Goal: Task Accomplishment & Management: Manage account settings

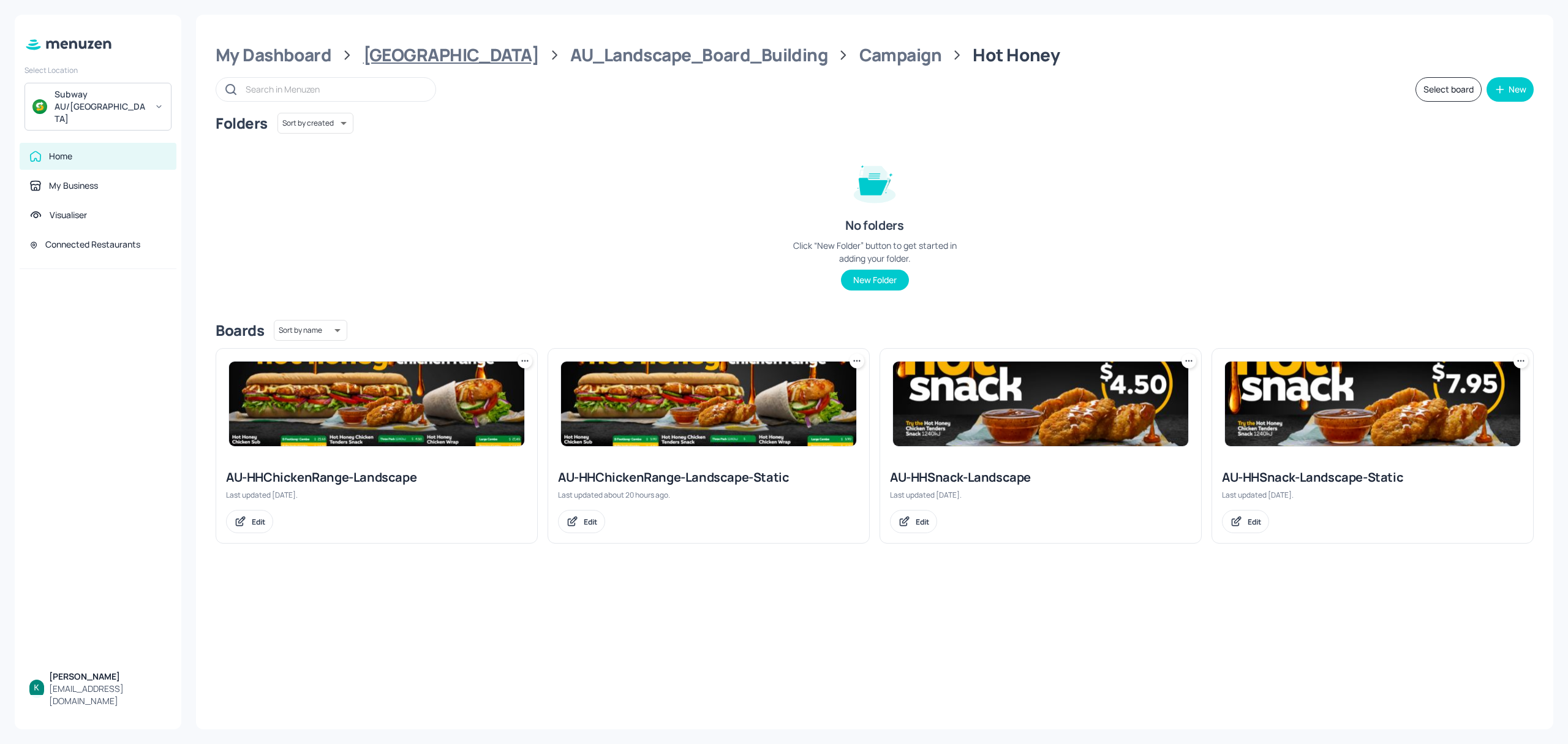
click at [376, 55] on div "[GEOGRAPHIC_DATA]" at bounding box center [451, 55] width 176 height 22
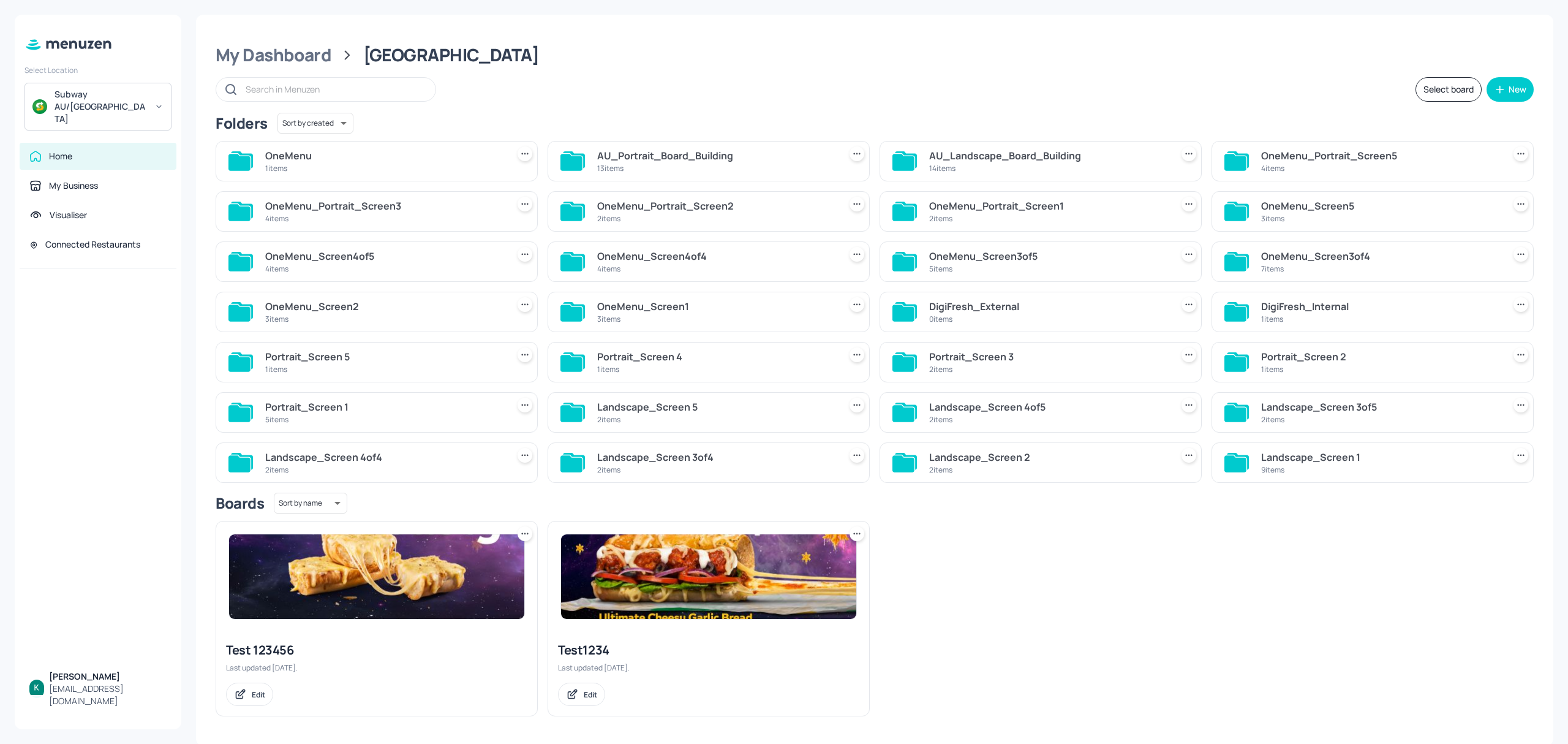
click at [574, 156] on icon at bounding box center [573, 161] width 25 height 19
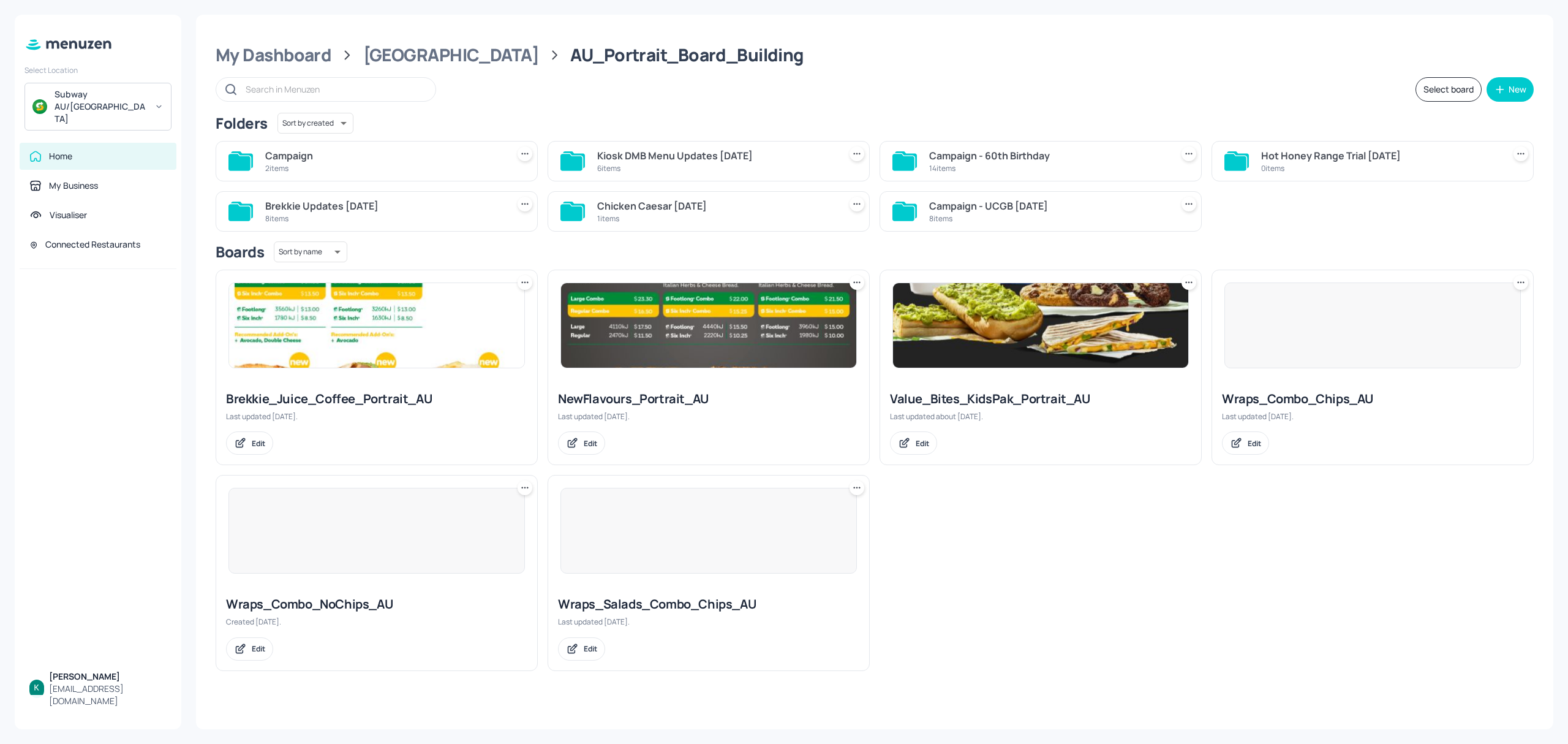
click at [432, 157] on div "Campaign" at bounding box center [384, 156] width 237 height 15
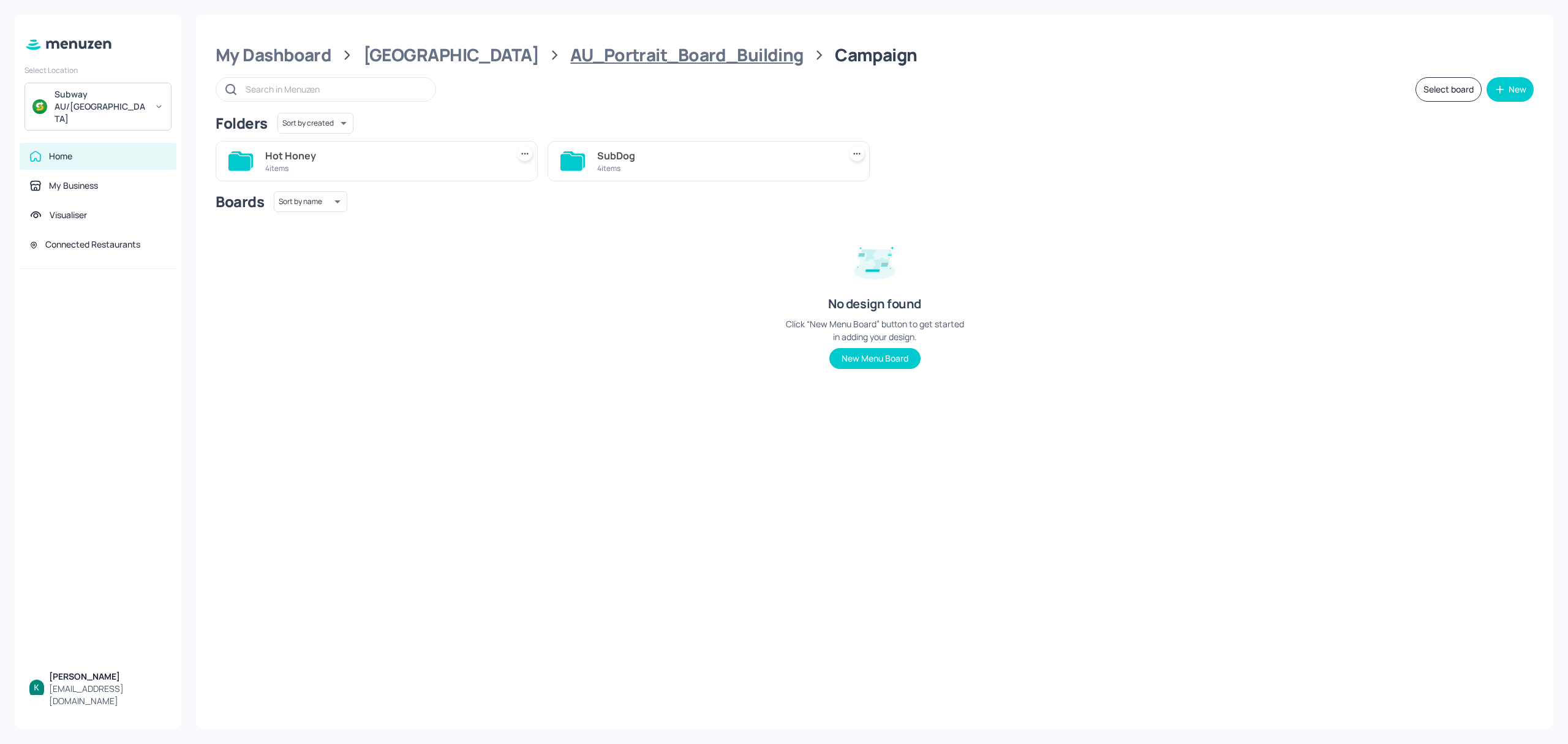
click at [570, 52] on div "AU_Portrait_Board_Building" at bounding box center [686, 55] width 233 height 22
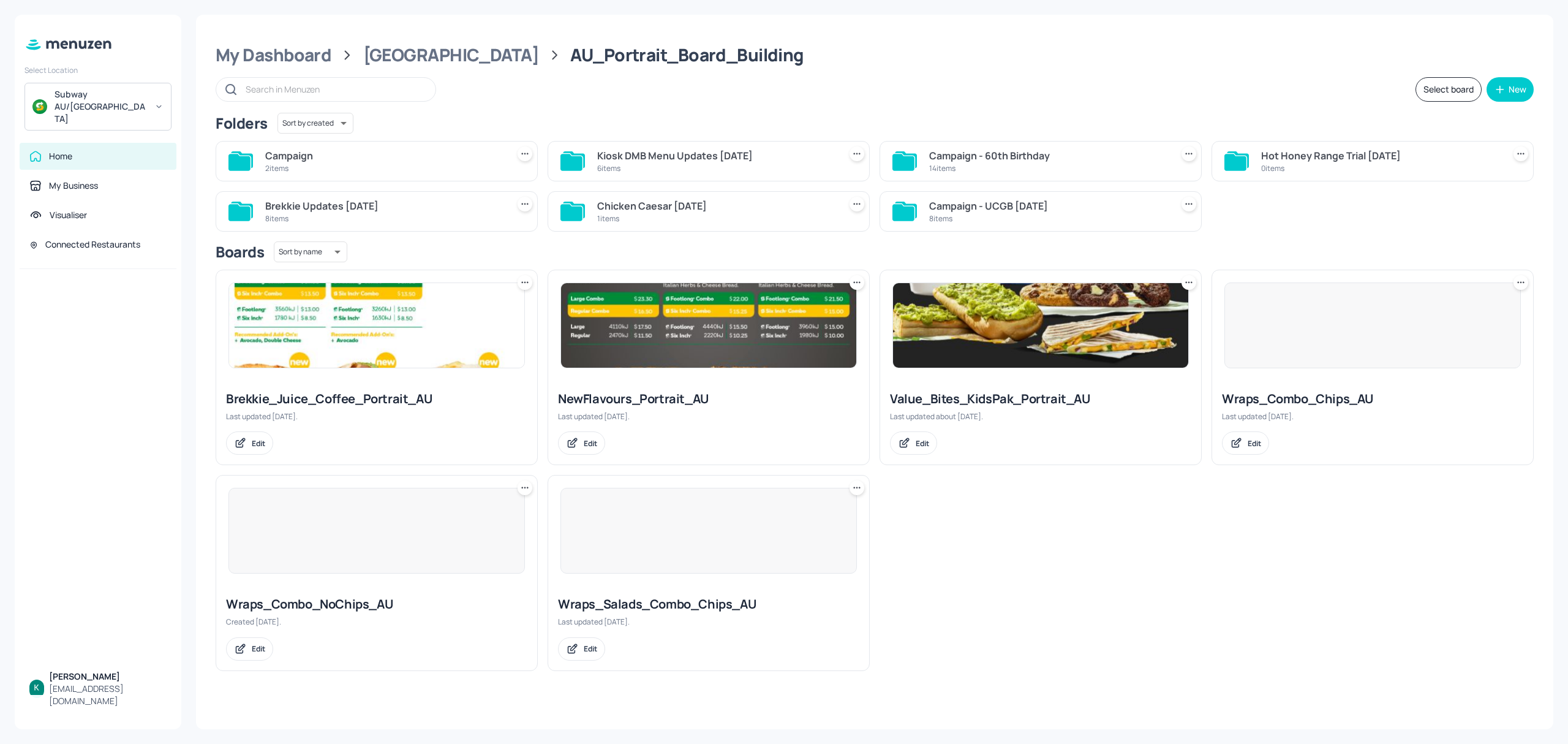
click at [1015, 156] on div "Campaign - 60th Birthday" at bounding box center [1047, 156] width 237 height 15
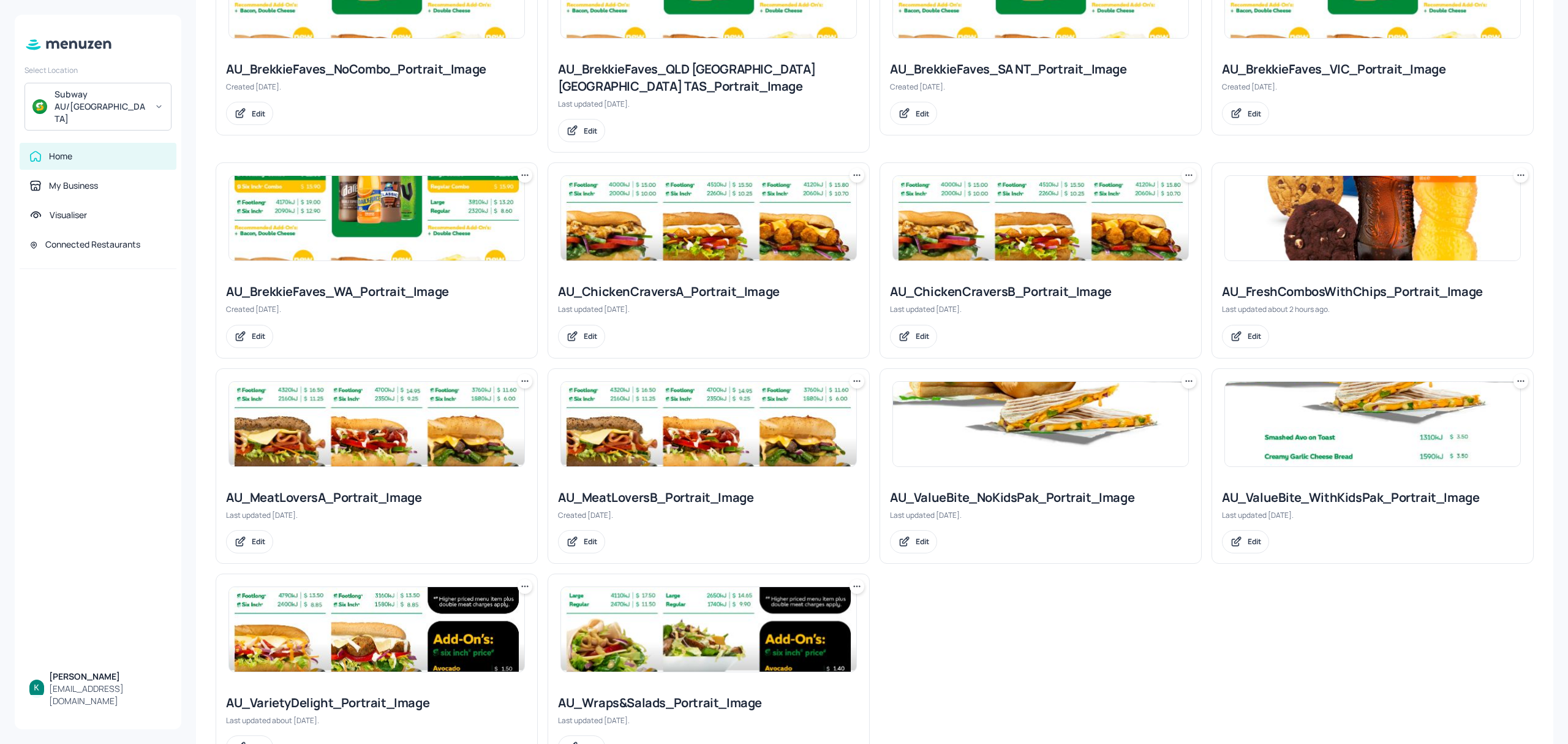
scroll to position [467, 0]
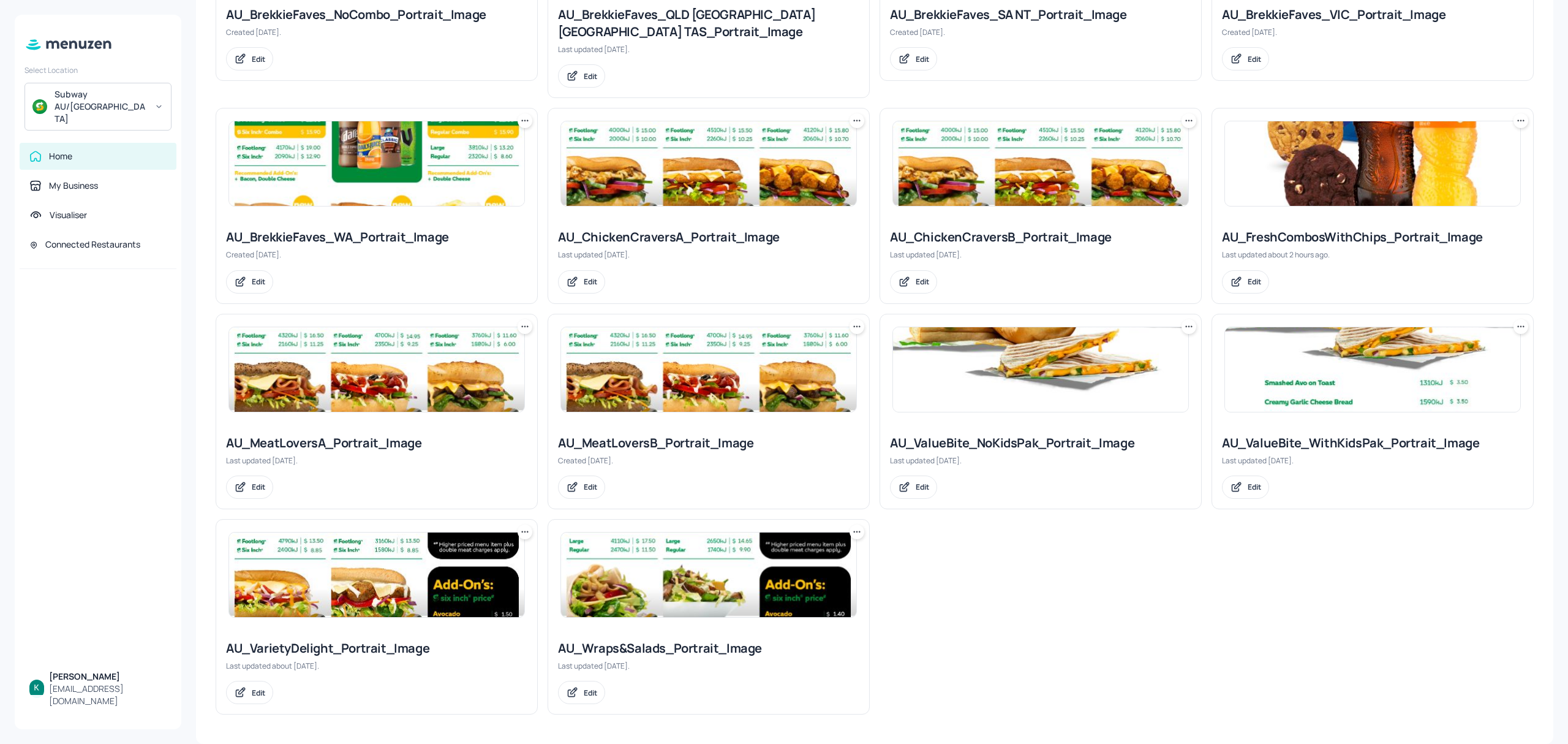
click at [1311, 447] on div "AU_ValueBite_WithKidsPak_Portrait_Image" at bounding box center [1372, 443] width 301 height 17
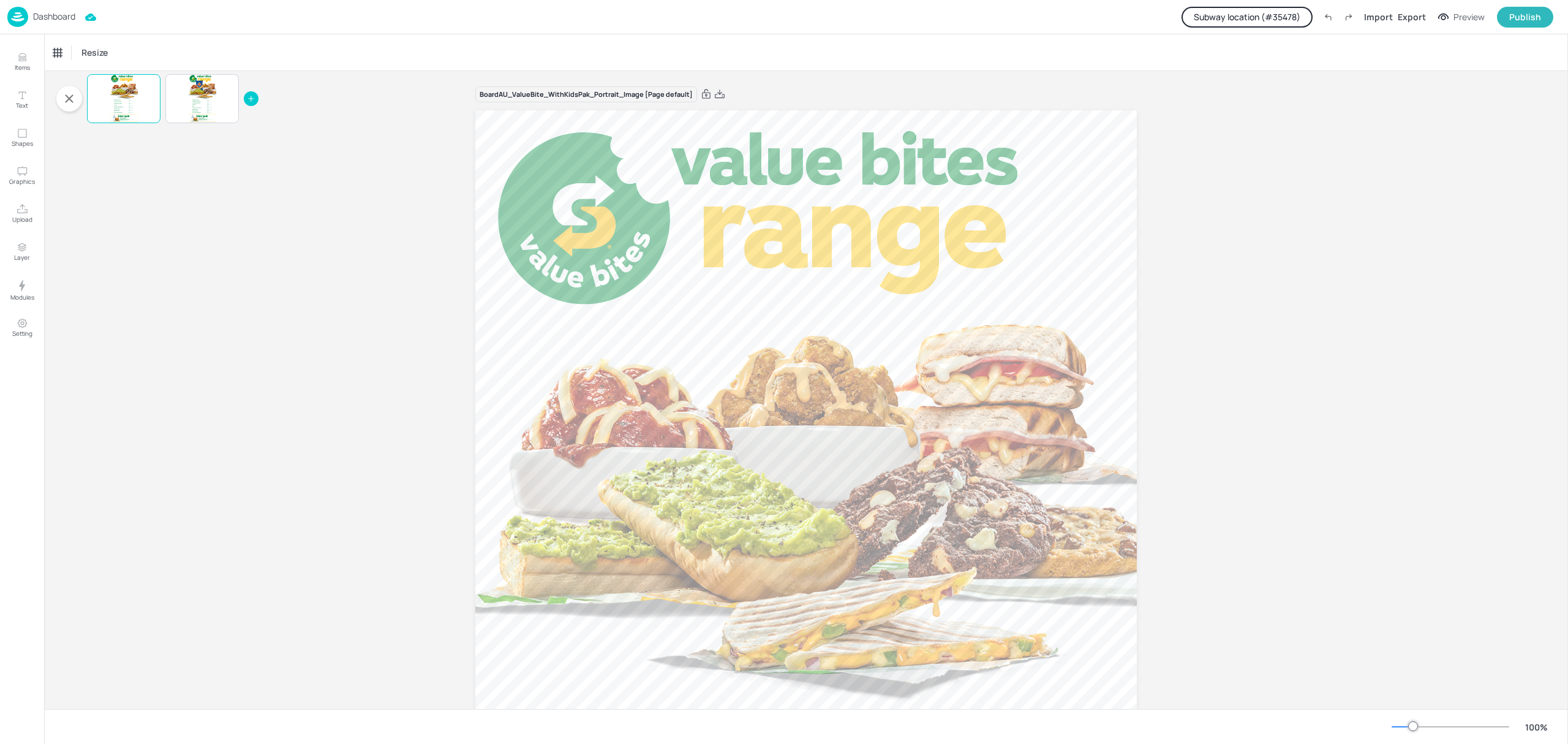
click at [1273, 15] on button "Subway location (# 35478 )" at bounding box center [1247, 17] width 131 height 21
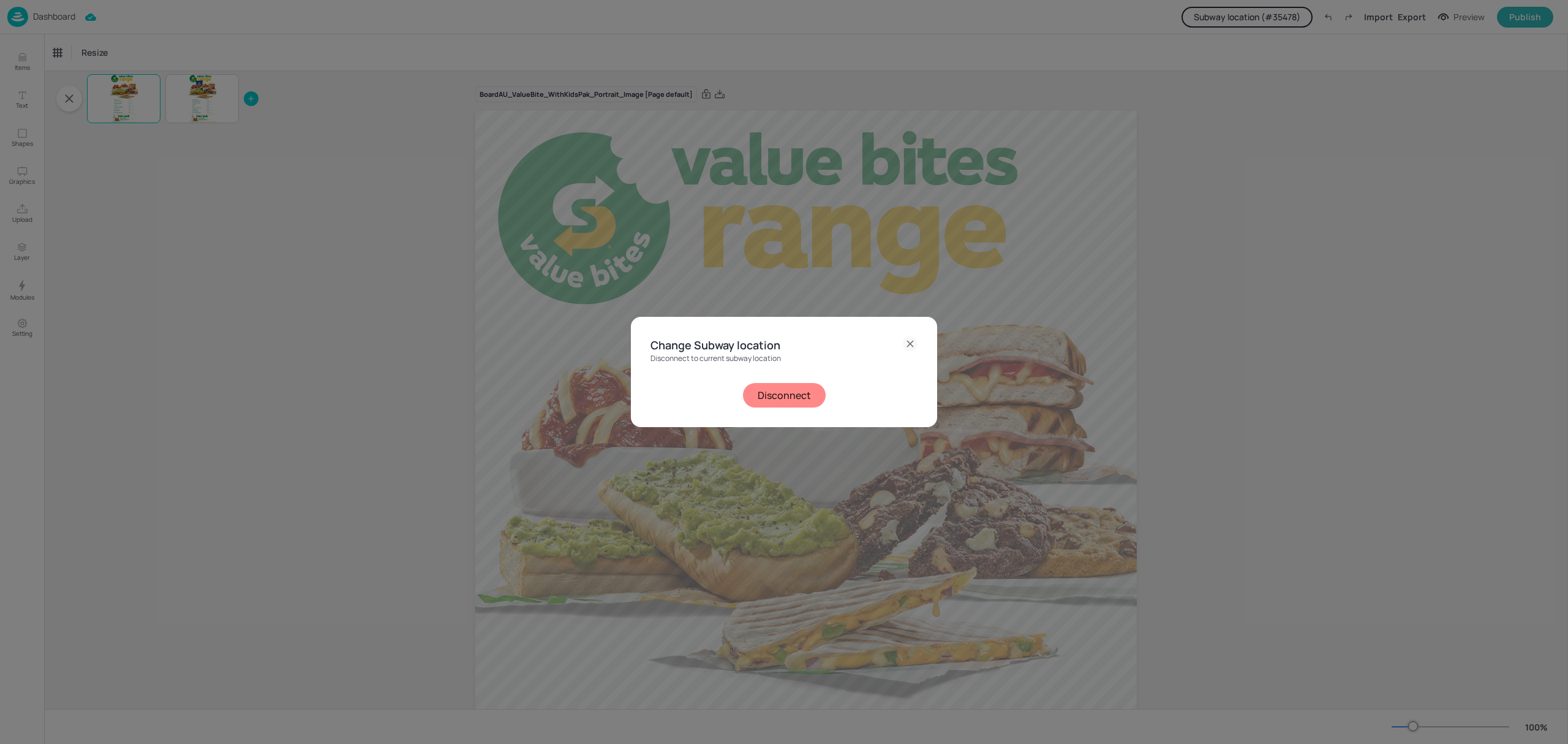
click at [795, 399] on button "Disconnect" at bounding box center [784, 395] width 83 height 25
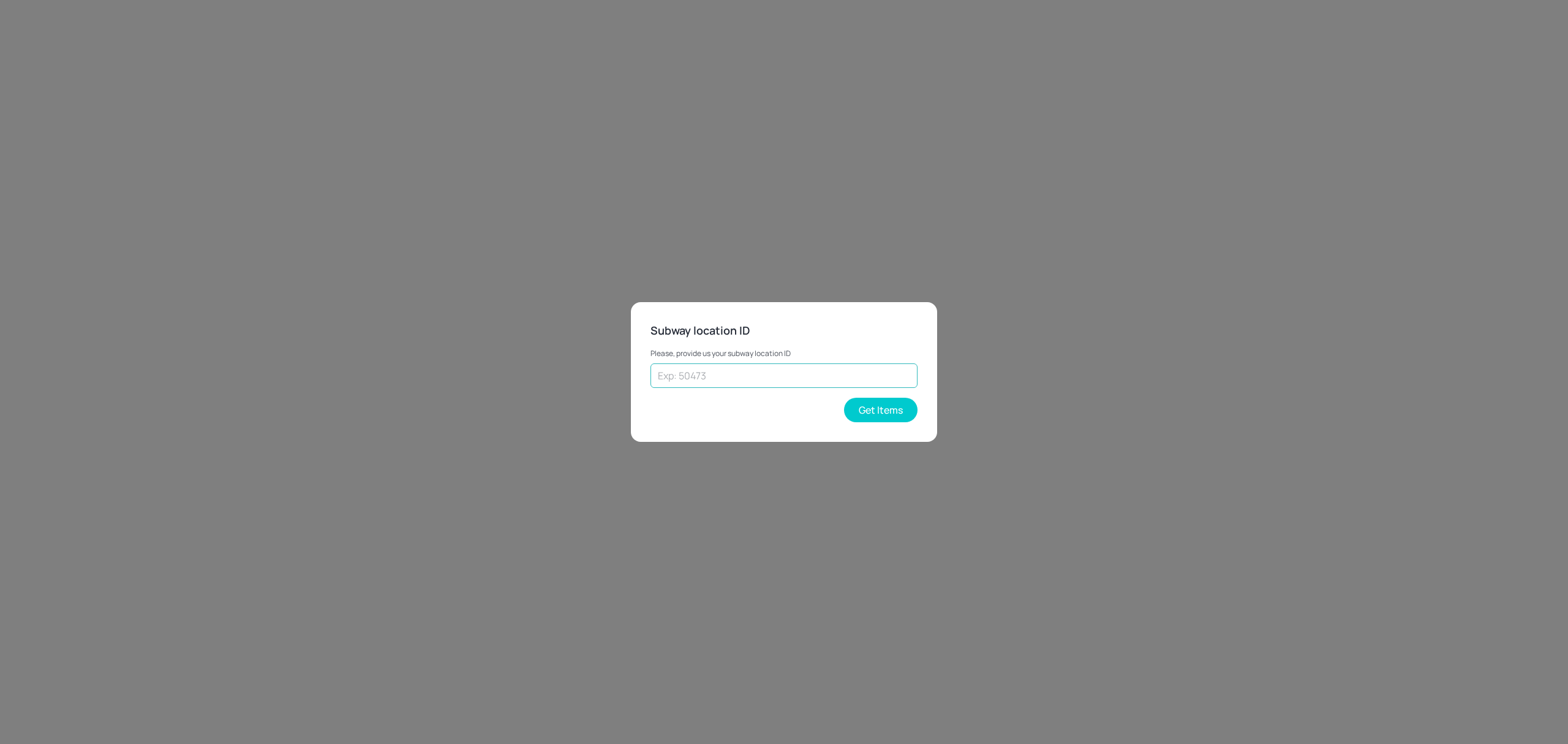
click at [801, 374] on input "text" at bounding box center [784, 376] width 267 height 25
paste input "25157"
type input "25157"
click at [895, 407] on button "Get Items" at bounding box center [880, 410] width 74 height 25
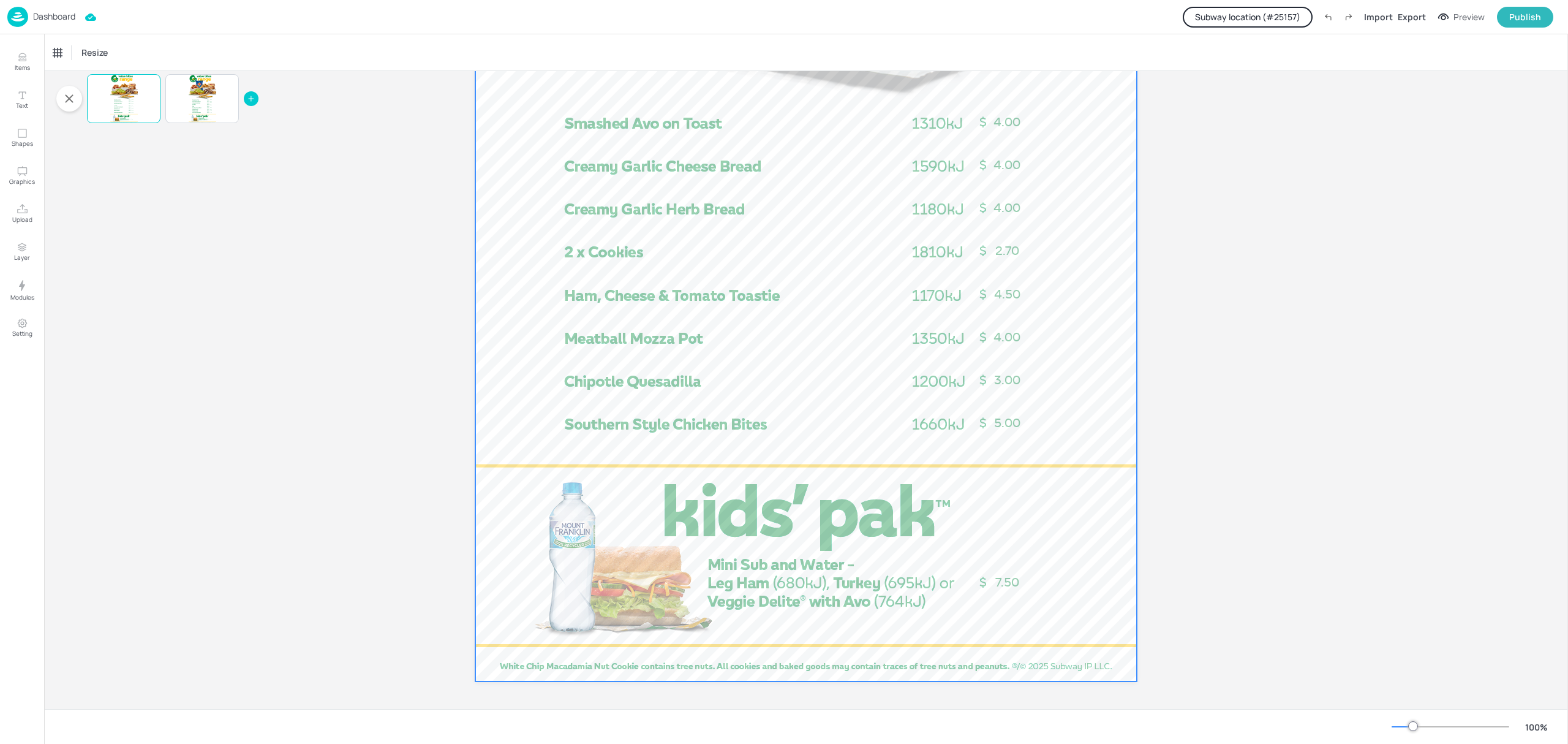
scroll to position [608, 0]
click at [207, 96] on div at bounding box center [202, 99] width 28 height 49
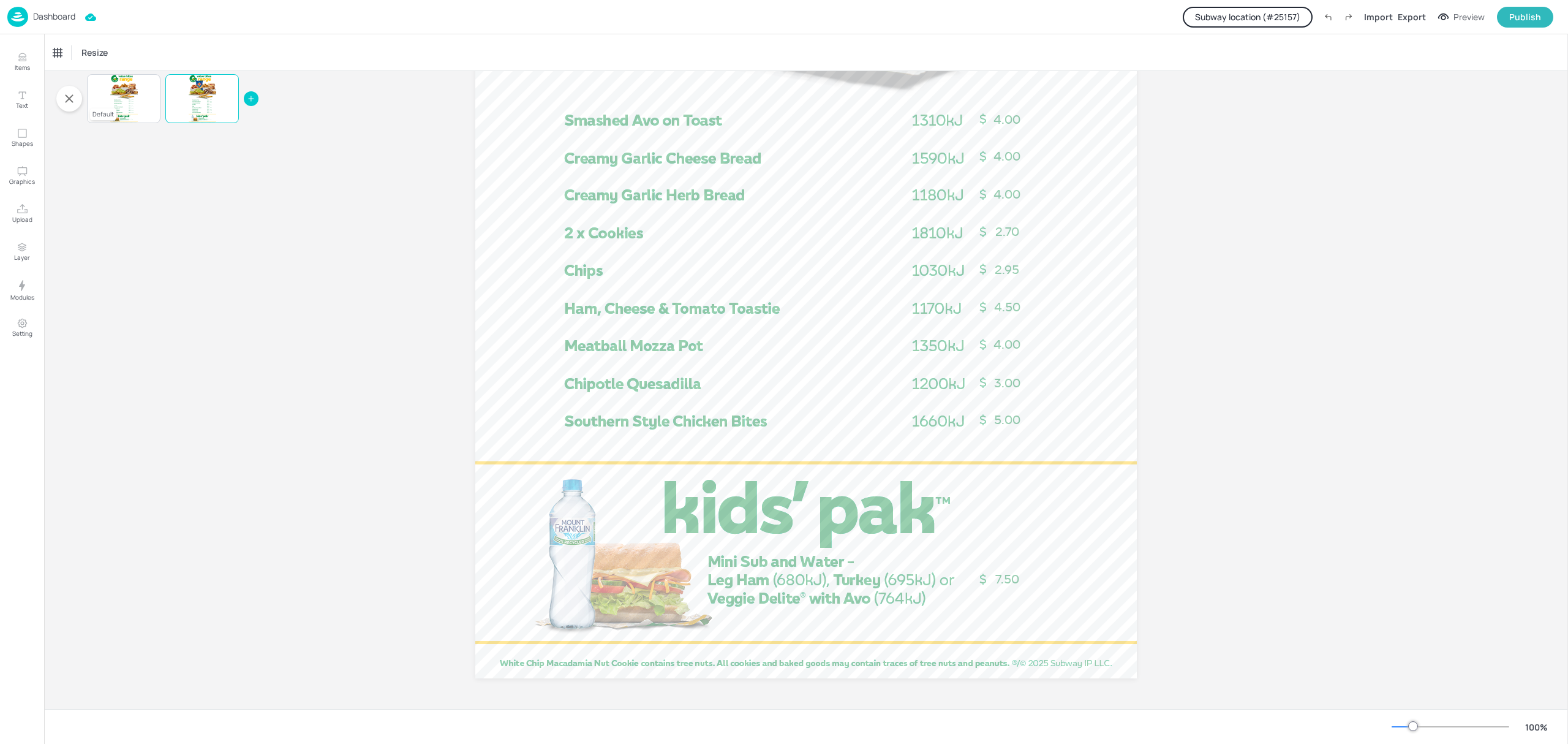
click at [140, 101] on div "4.00 4.00 2.70 4.00 3.00 5.00 4.00 4.50 7.50" at bounding box center [124, 99] width 74 height 49
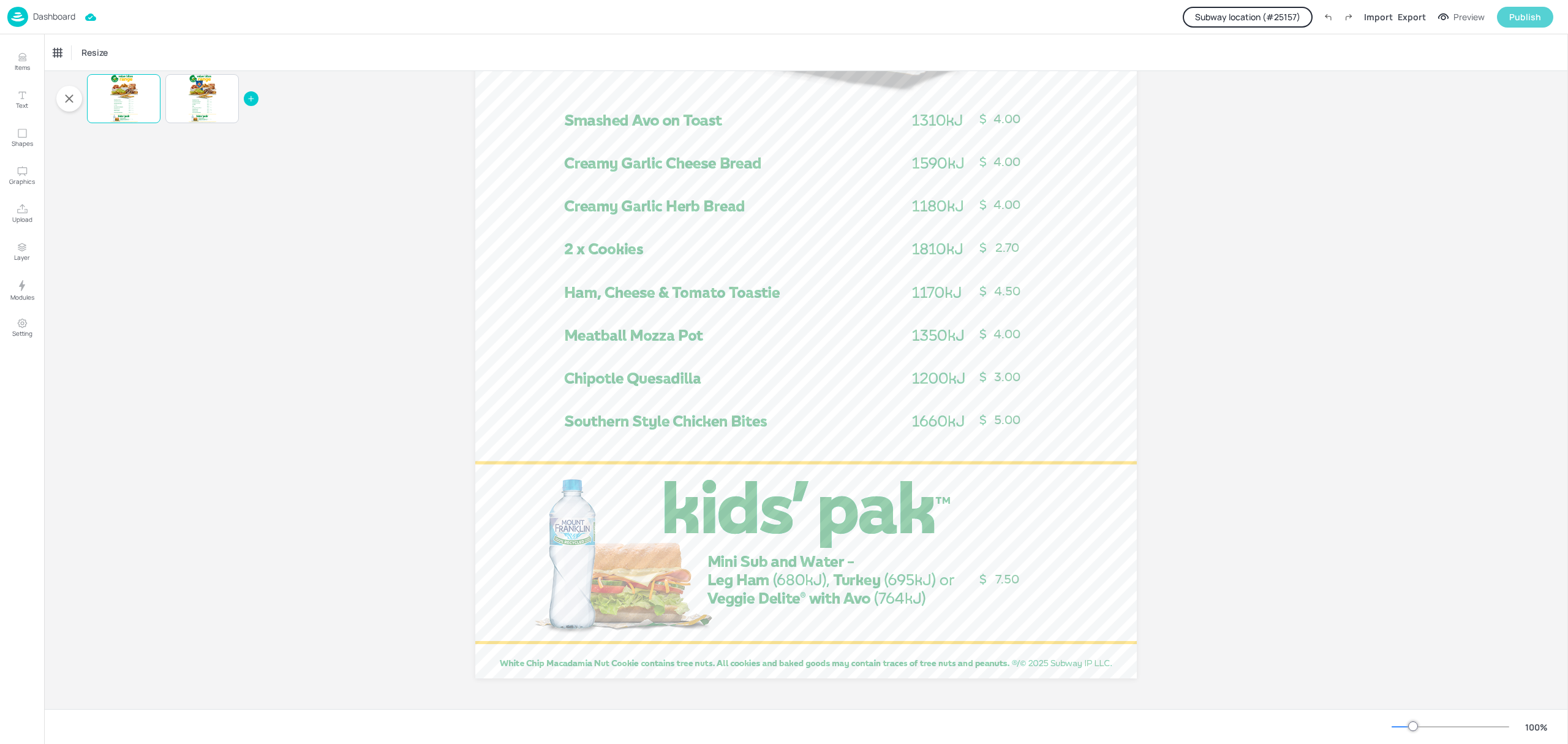
click at [1533, 18] on div "Publish" at bounding box center [1525, 17] width 32 height 14
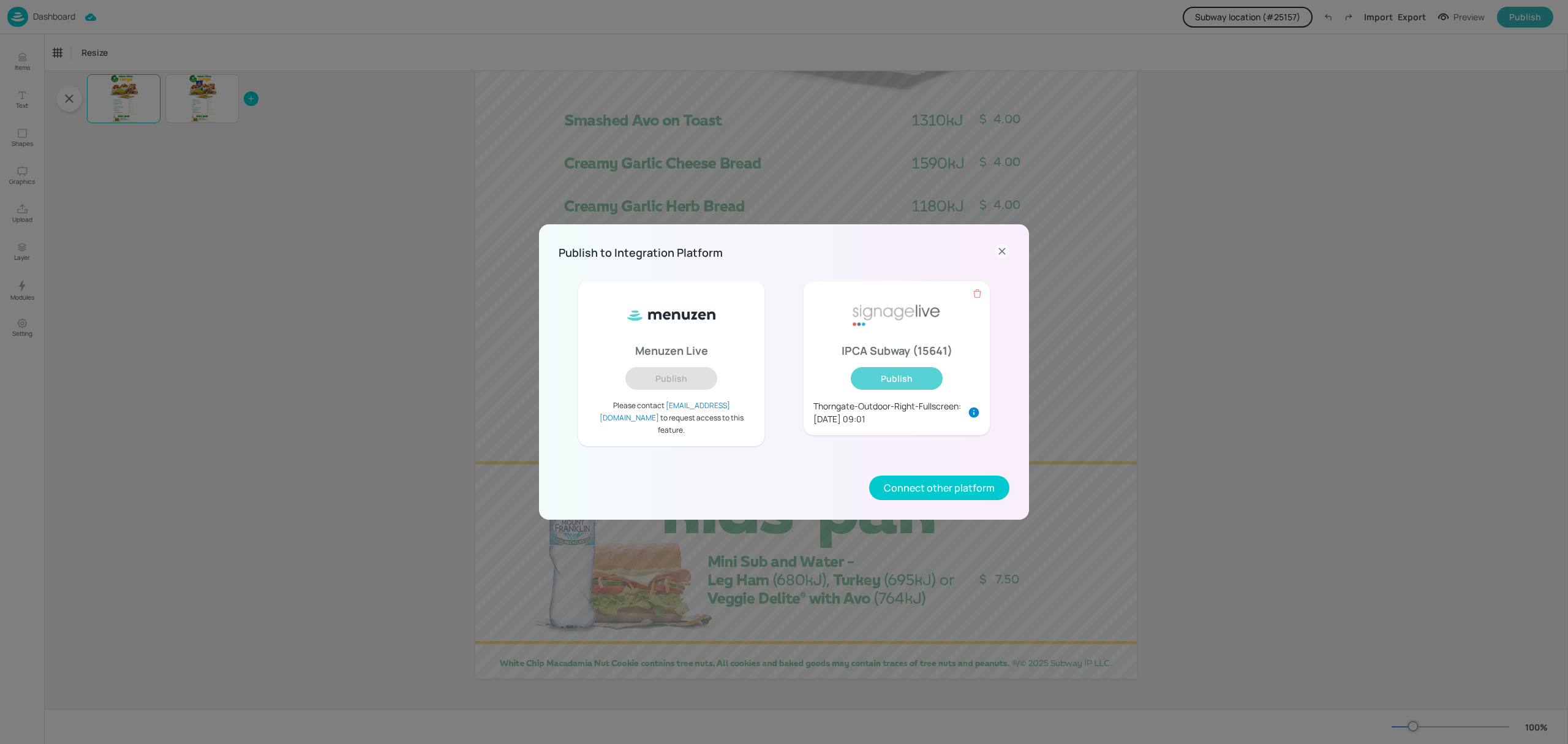
click at [899, 373] on button "Publish" at bounding box center [897, 378] width 92 height 23
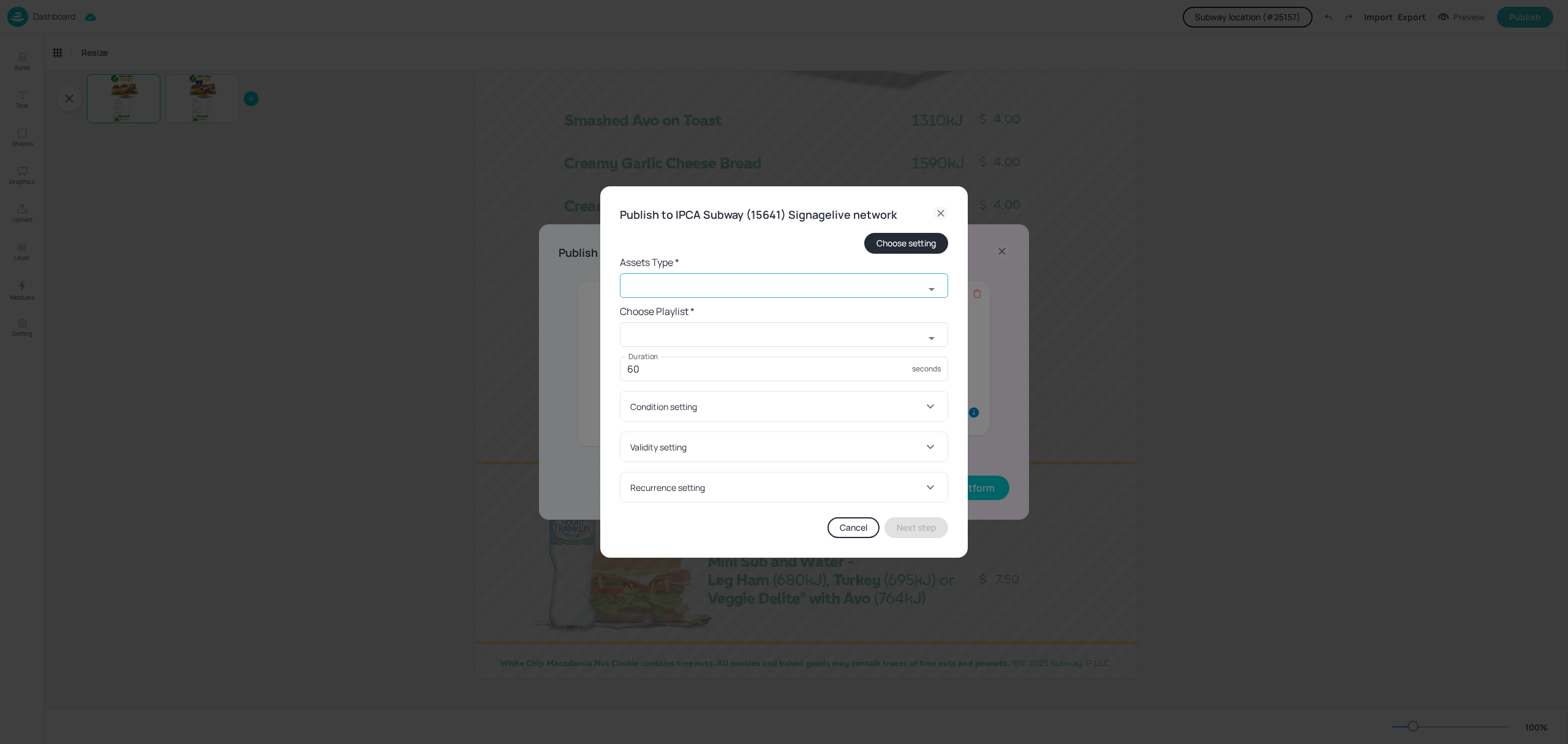
click at [731, 292] on input "text" at bounding box center [772, 285] width 304 height 25
click at [657, 316] on li "widget" at bounding box center [784, 312] width 328 height 20
type input "widget"
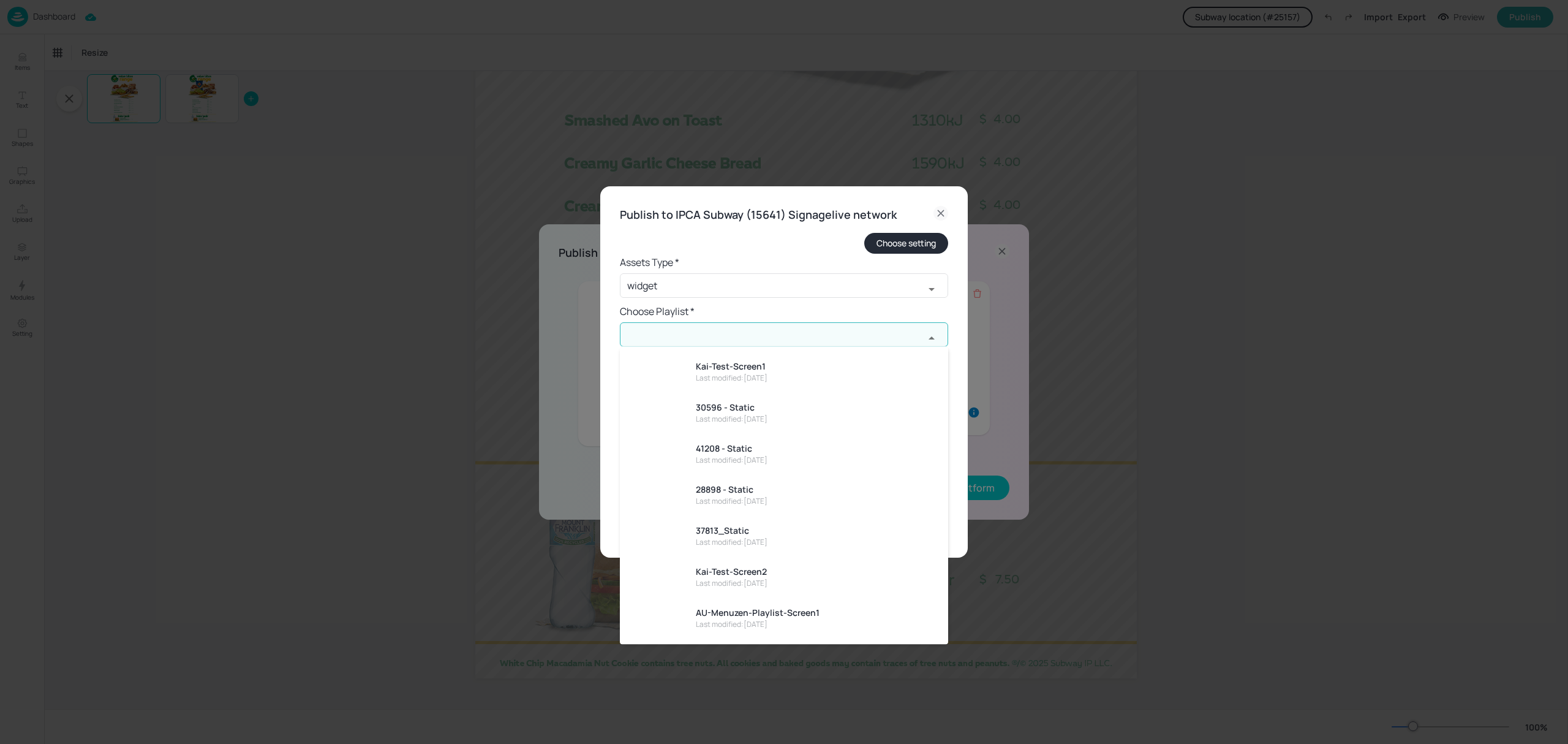
click at [655, 325] on input "text" at bounding box center [772, 334] width 304 height 25
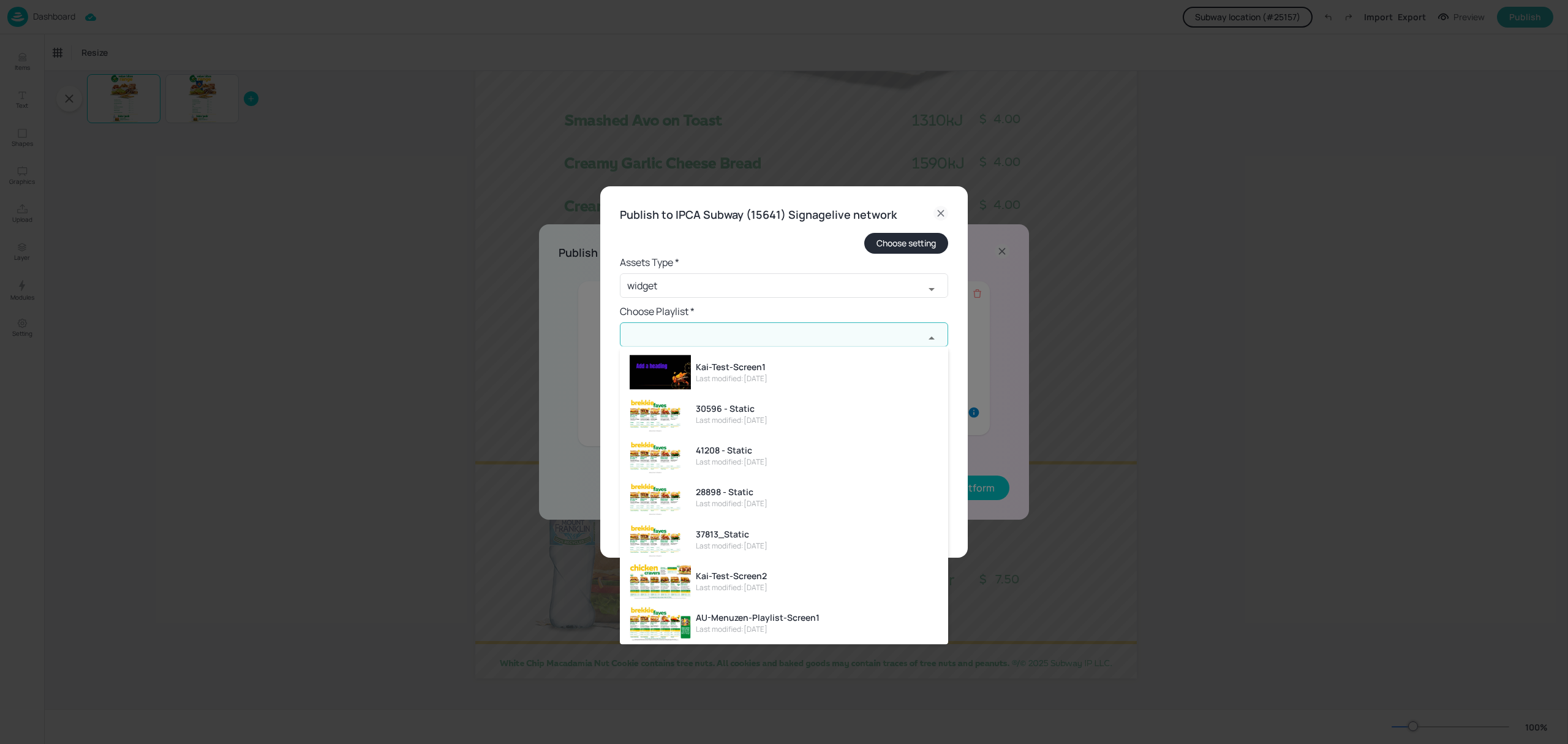
paste input "AU-Menuzen-Kiosk-Playlist-2of2"
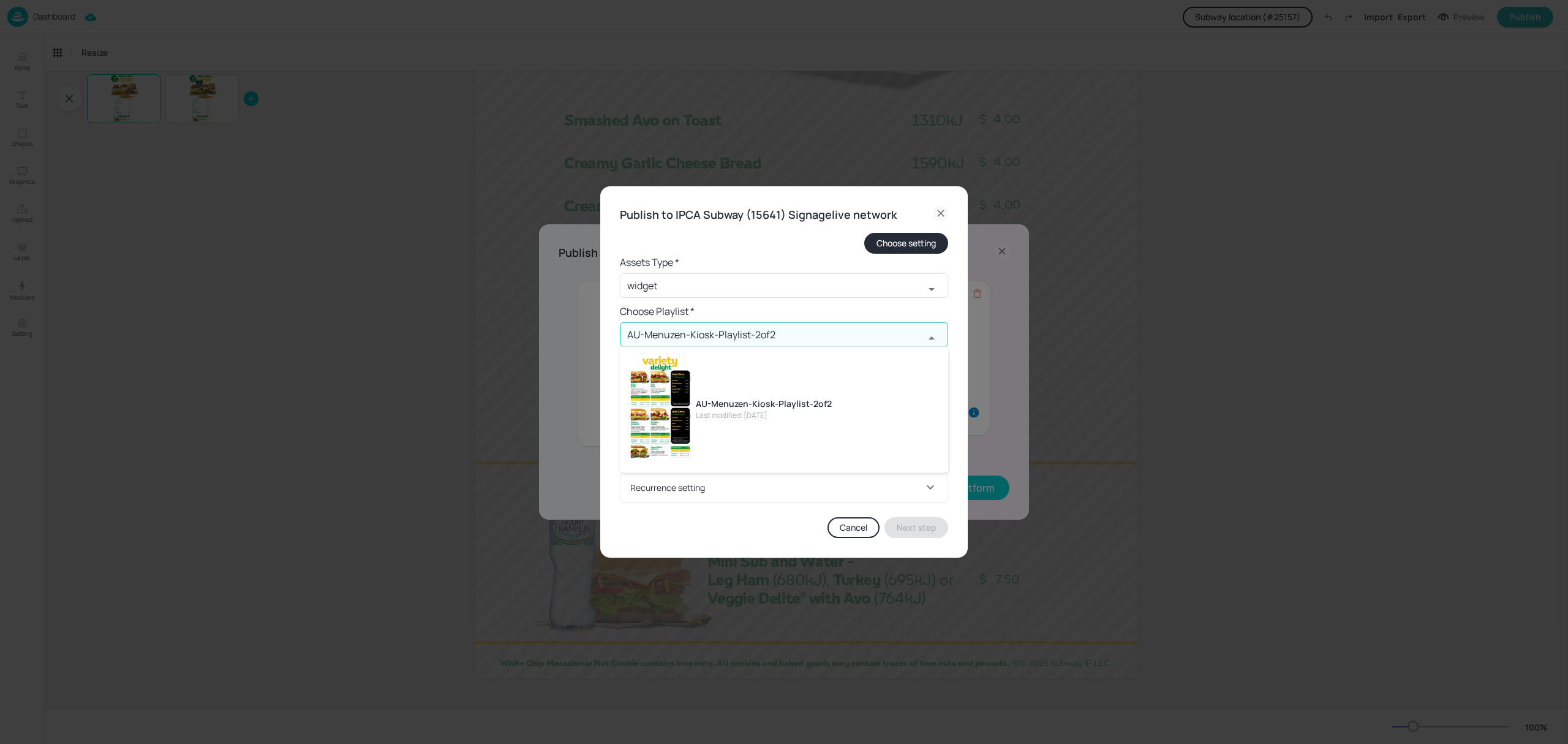
click at [824, 387] on li "AU-Menuzen-Kiosk-Playlist-2of2 Last modified: [DATE]" at bounding box center [784, 409] width 328 height 116
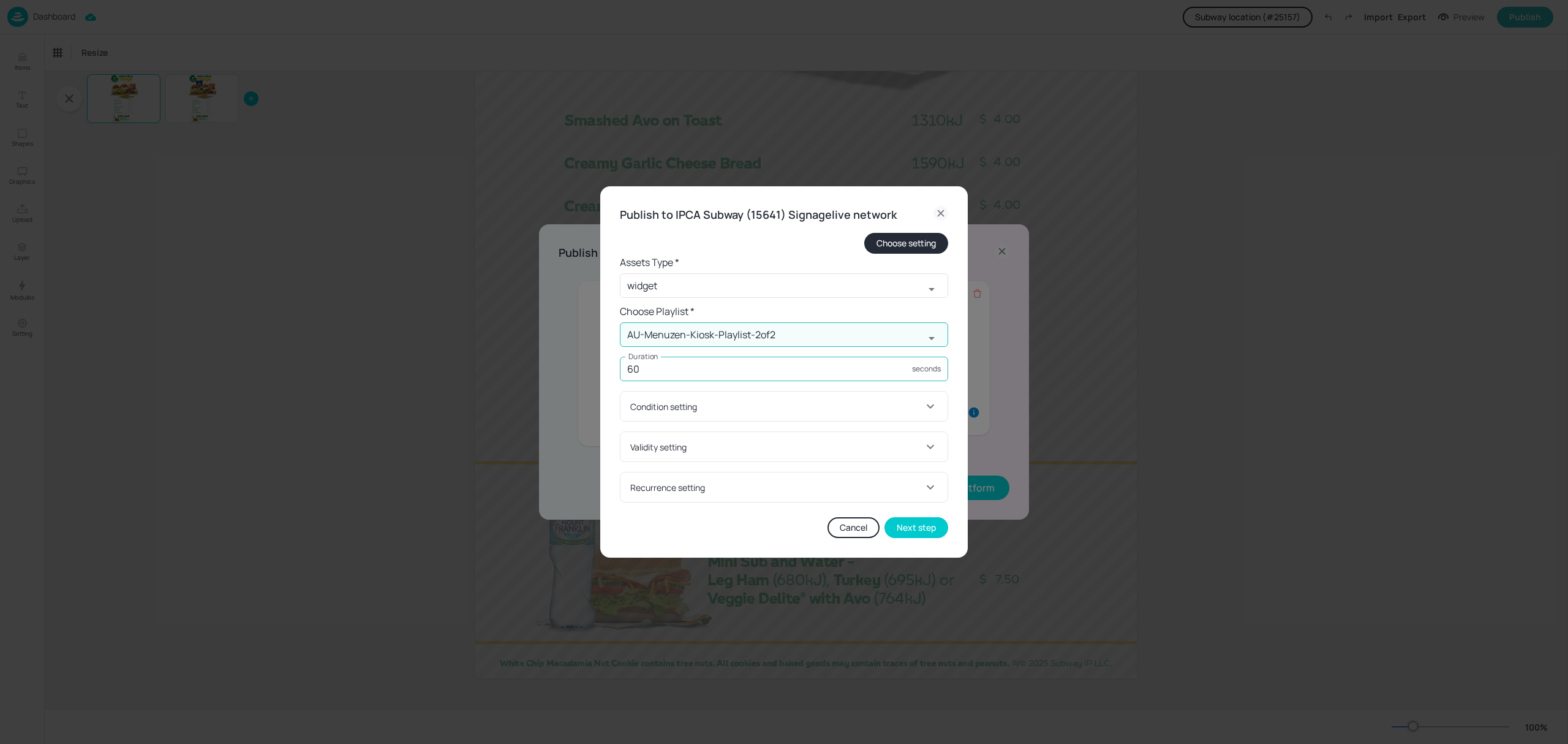
type input "AU-Menuzen-Kiosk-Playlist-2of2"
drag, startPoint x: 758, startPoint y: 365, endPoint x: 567, endPoint y: 363, distance: 191.0
click at [567, 363] on div "Publish to IPCA Subway (15641) Signagelive network Choose setting Assets Type *…" at bounding box center [784, 372] width 1568 height 744
type input "15"
click at [725, 444] on div "Validity setting" at bounding box center [777, 447] width 293 height 13
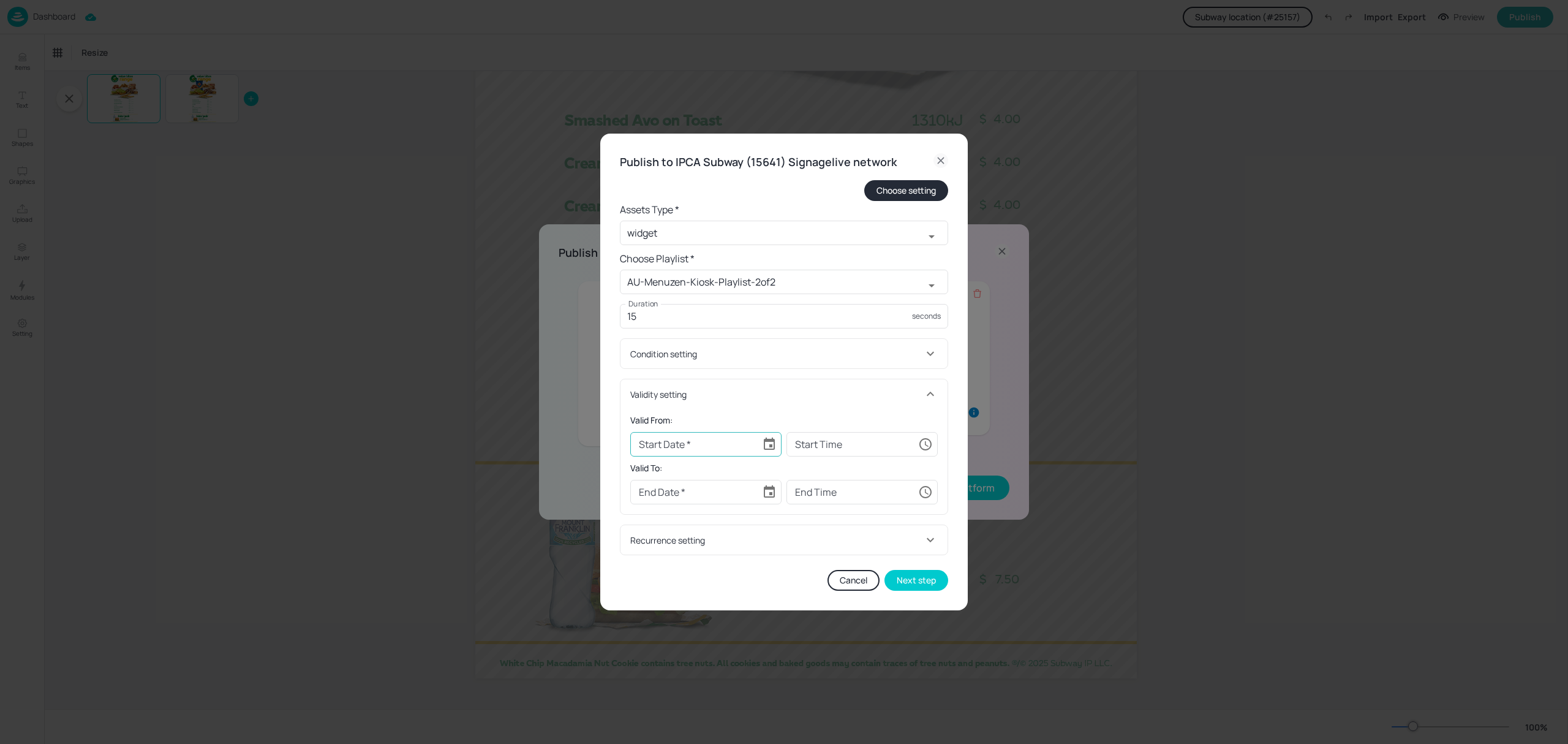
click at [768, 447] on icon "Choose date" at bounding box center [769, 444] width 15 height 15
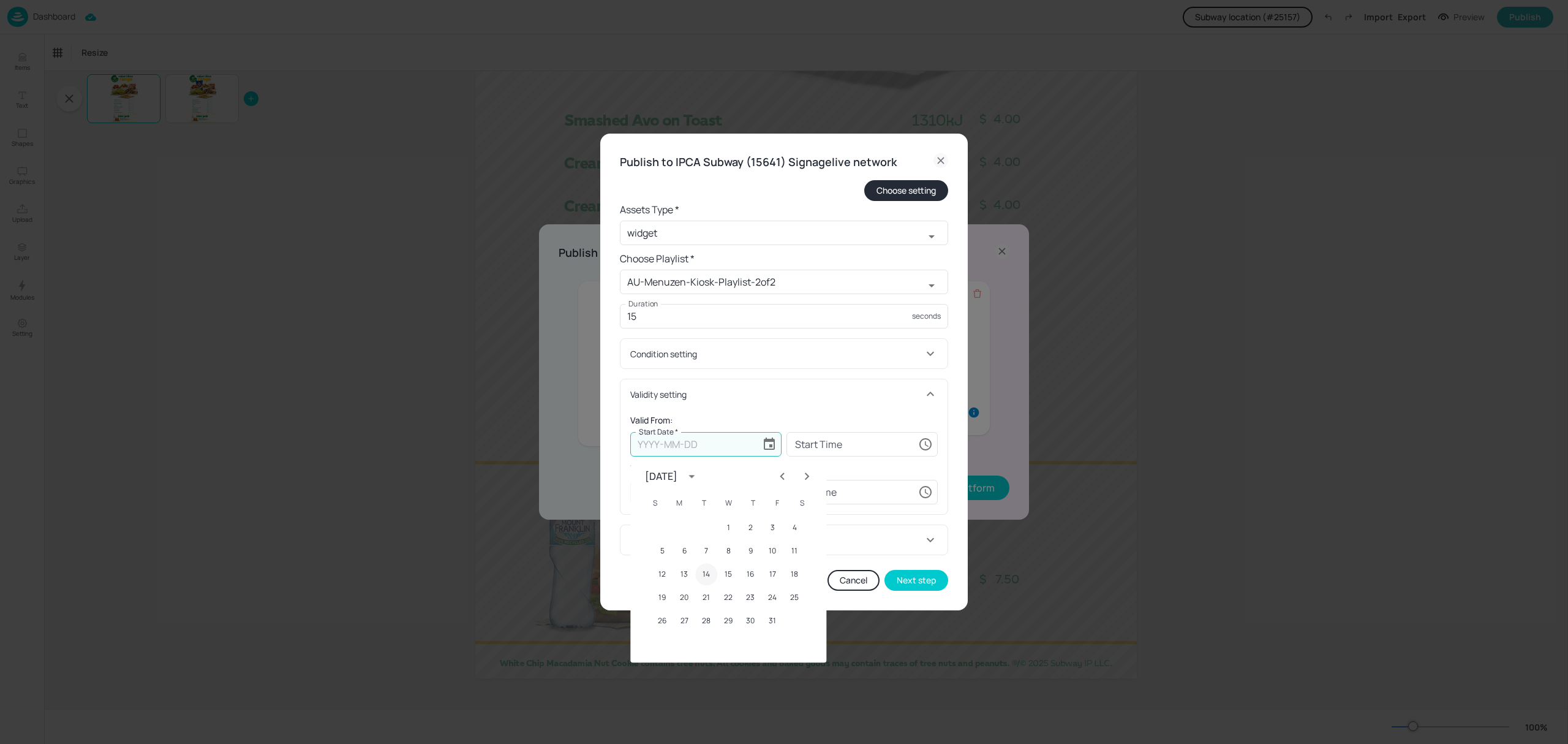
click at [704, 578] on button "14" at bounding box center [706, 574] width 22 height 22
type input "[DATE]"
type input "00:00:00"
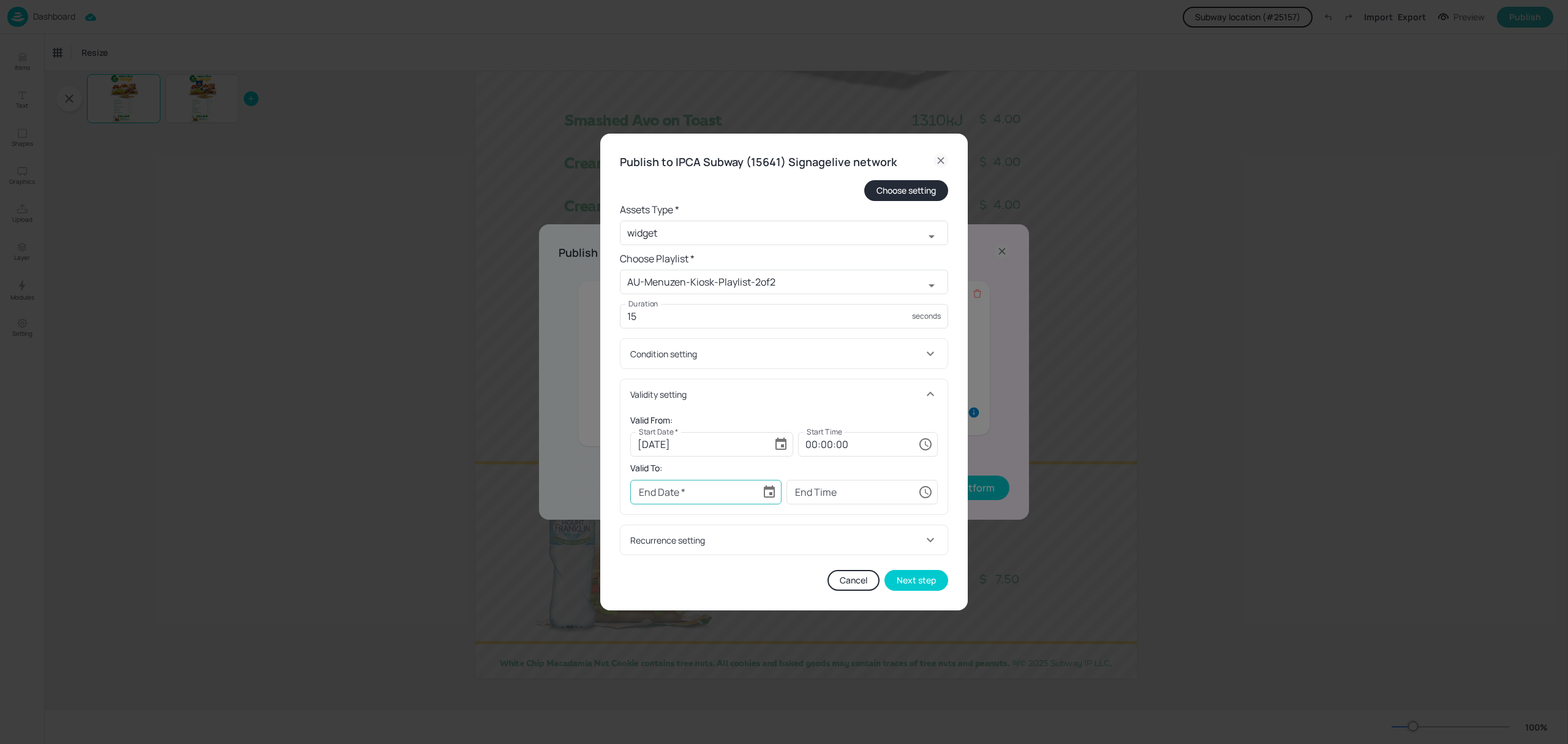
click at [771, 496] on icon "Choose date" at bounding box center [769, 492] width 15 height 15
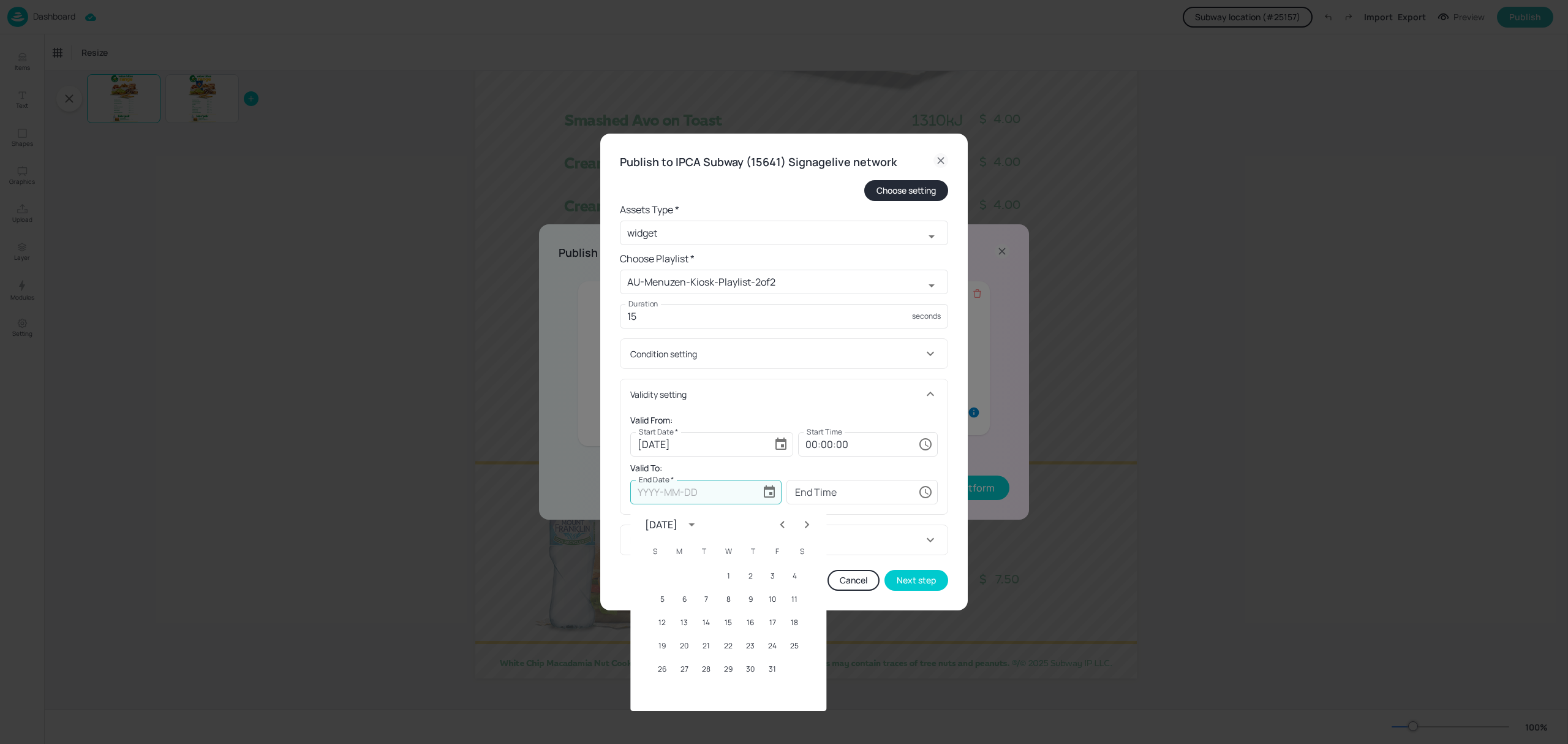
click at [805, 523] on icon "Next month" at bounding box center [806, 524] width 15 height 15
click at [677, 528] on div "[DATE]" at bounding box center [661, 524] width 32 height 15
click at [662, 655] on button "2026" at bounding box center [664, 654] width 44 height 22
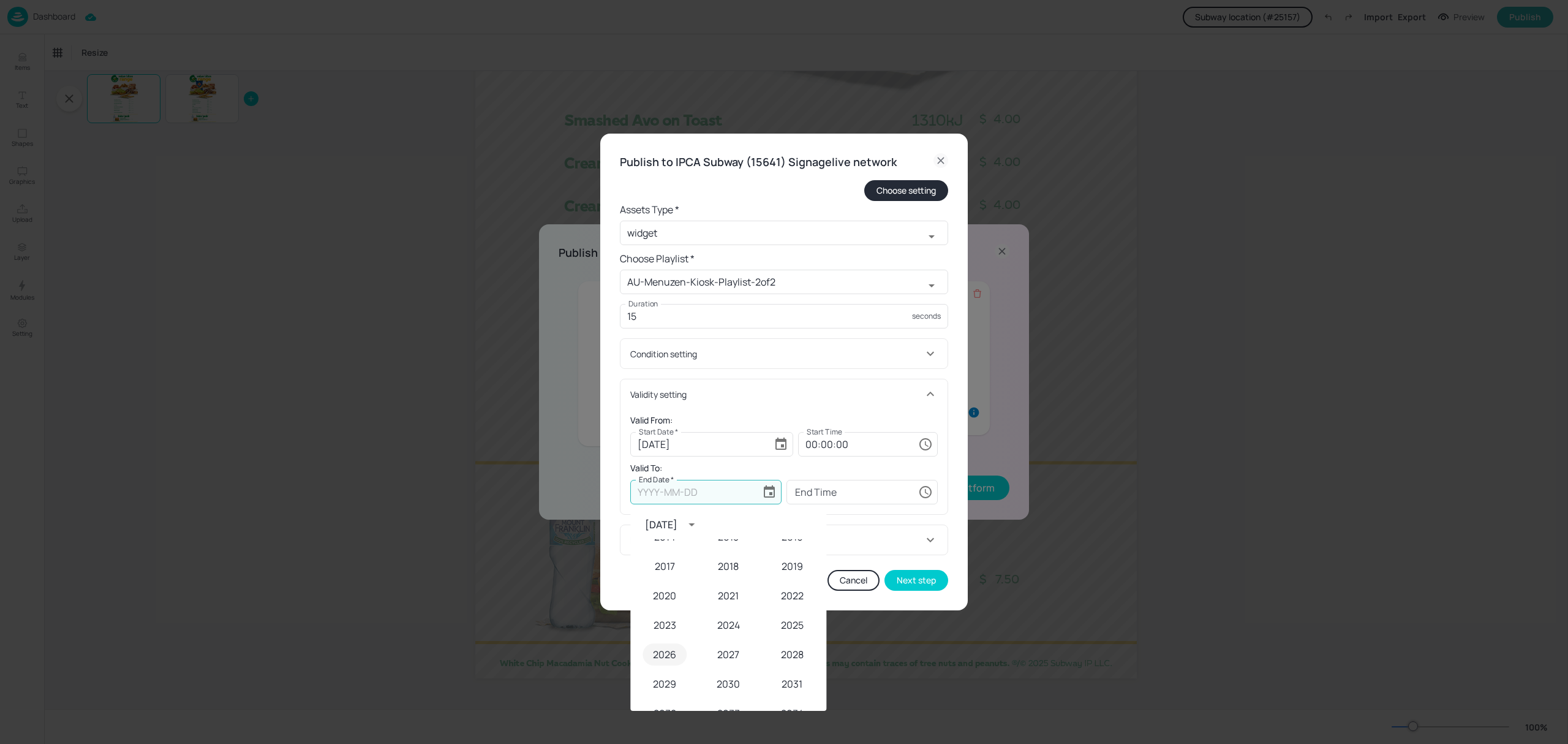
type input "[DATE]"
type input "00:00:00"
click at [811, 526] on icon "Next month" at bounding box center [806, 524] width 15 height 15
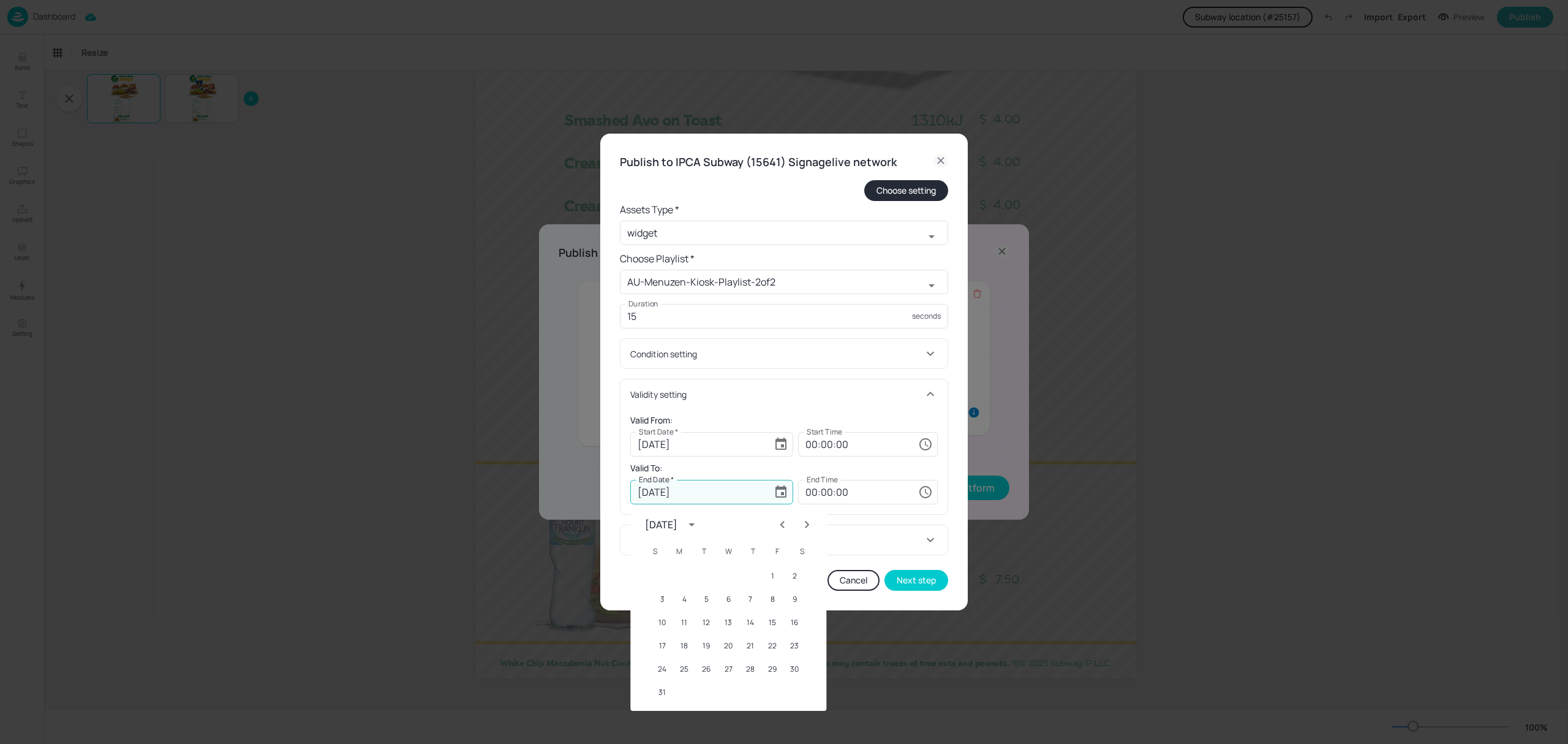
click at [780, 523] on icon "Previous month" at bounding box center [782, 524] width 15 height 15
click at [771, 648] on button "25" at bounding box center [772, 646] width 22 height 22
type input "[DATE]"
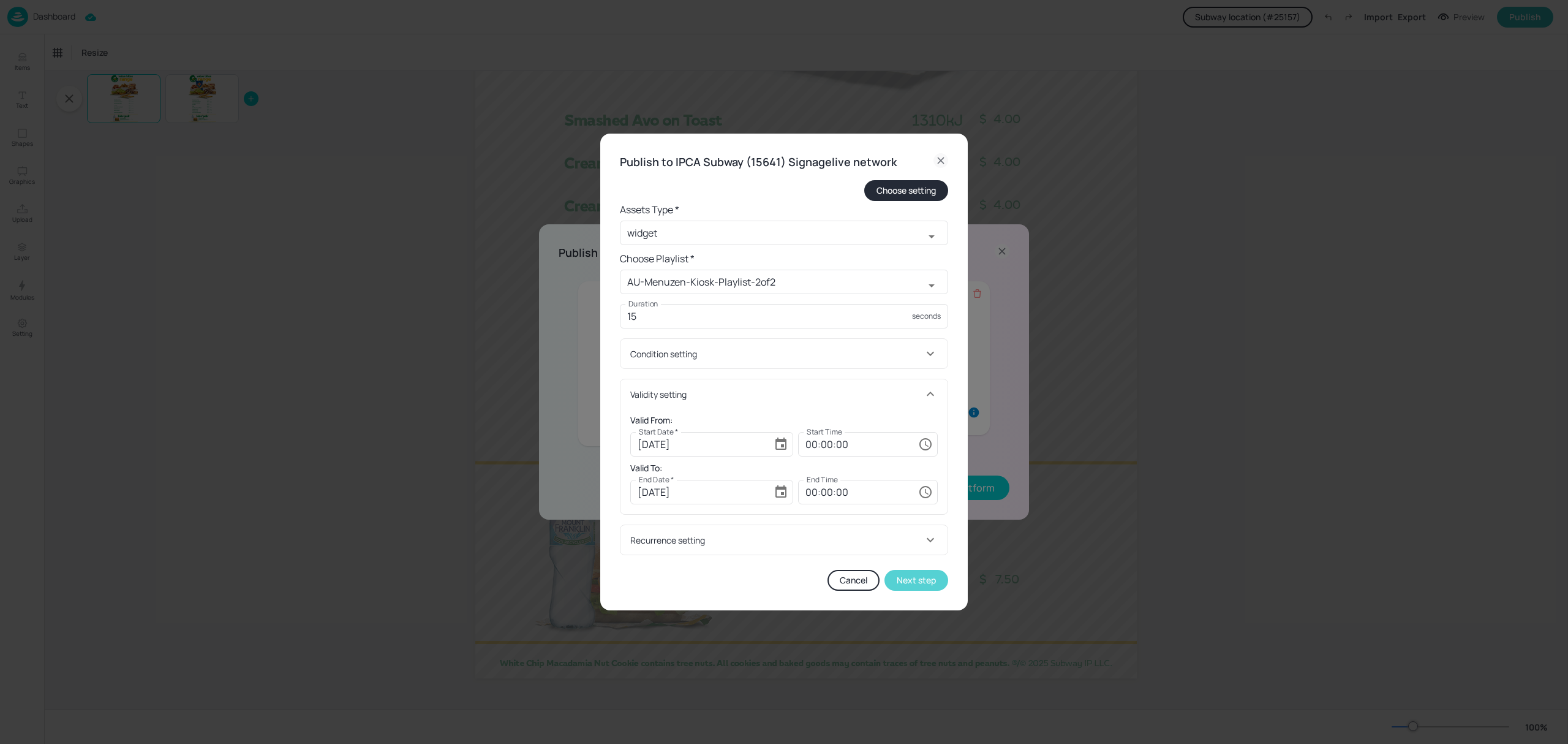
click at [921, 579] on button "Next step" at bounding box center [916, 580] width 64 height 21
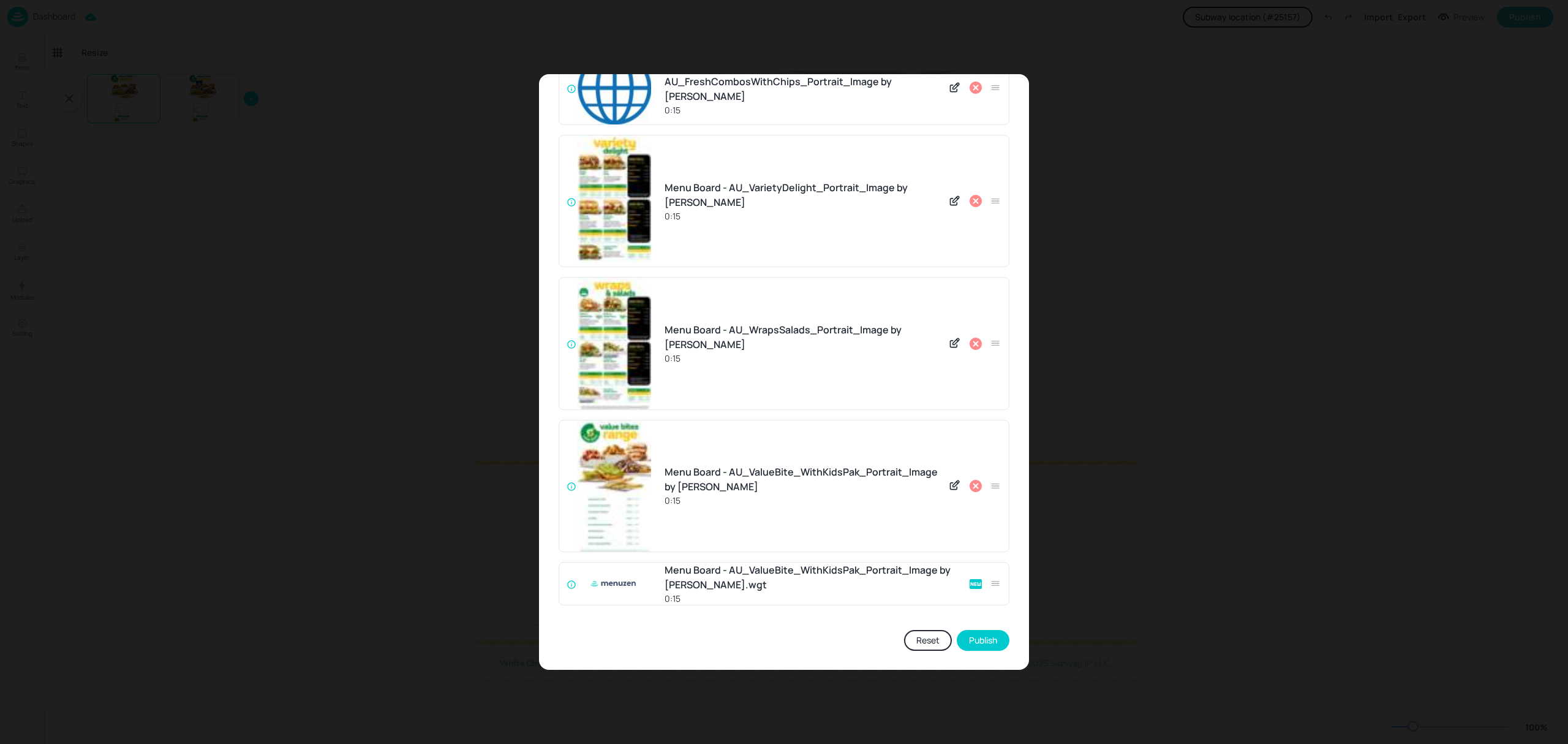
scroll to position [501, 0]
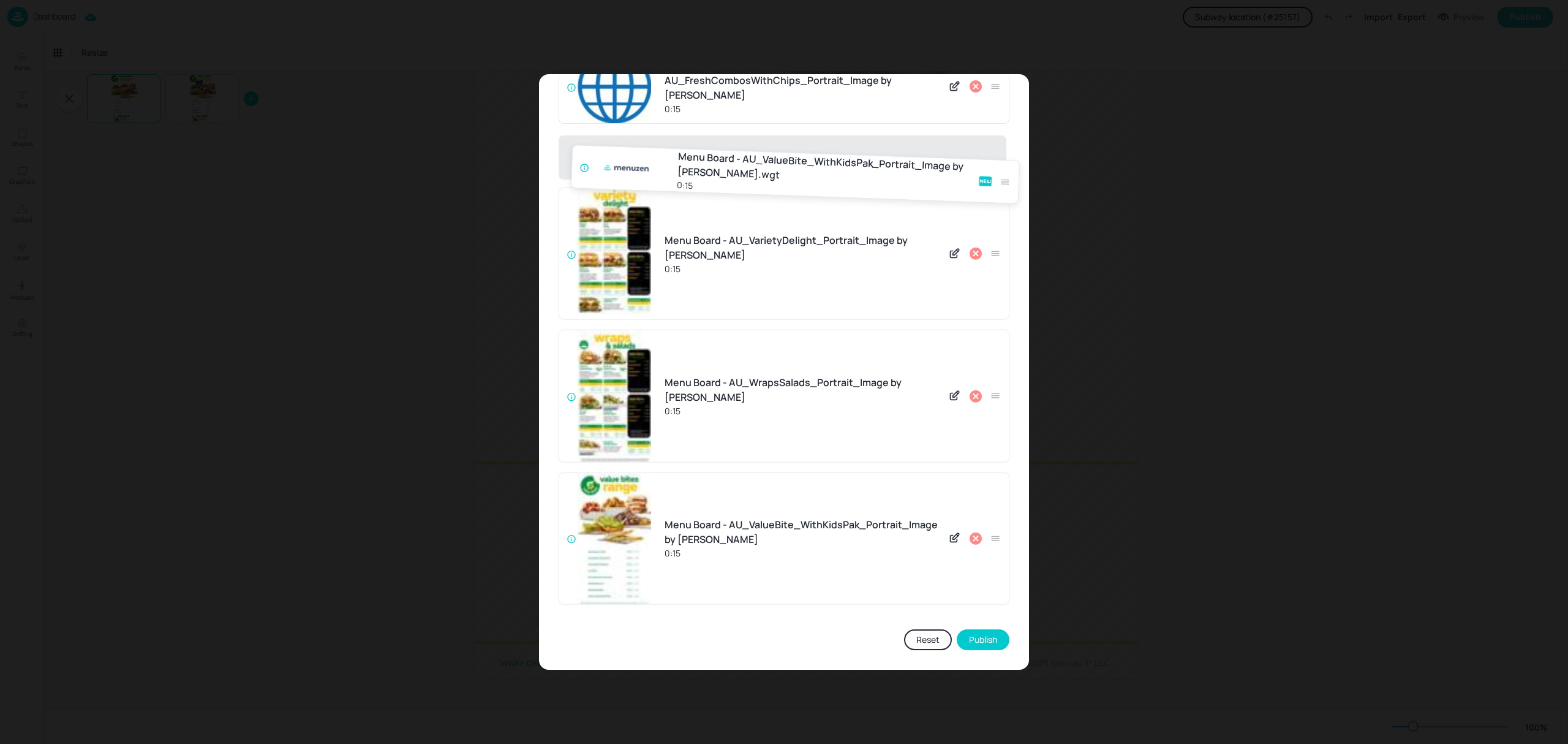
drag, startPoint x: 992, startPoint y: 586, endPoint x: 1010, endPoint y: 134, distance: 452.4
click at [1010, 134] on div "Update AU-Menuzen-Kiosk-Playlist-2of2 Playlist Menu Board - AU_VarietyDelight_P…" at bounding box center [784, 122] width 490 height 1094
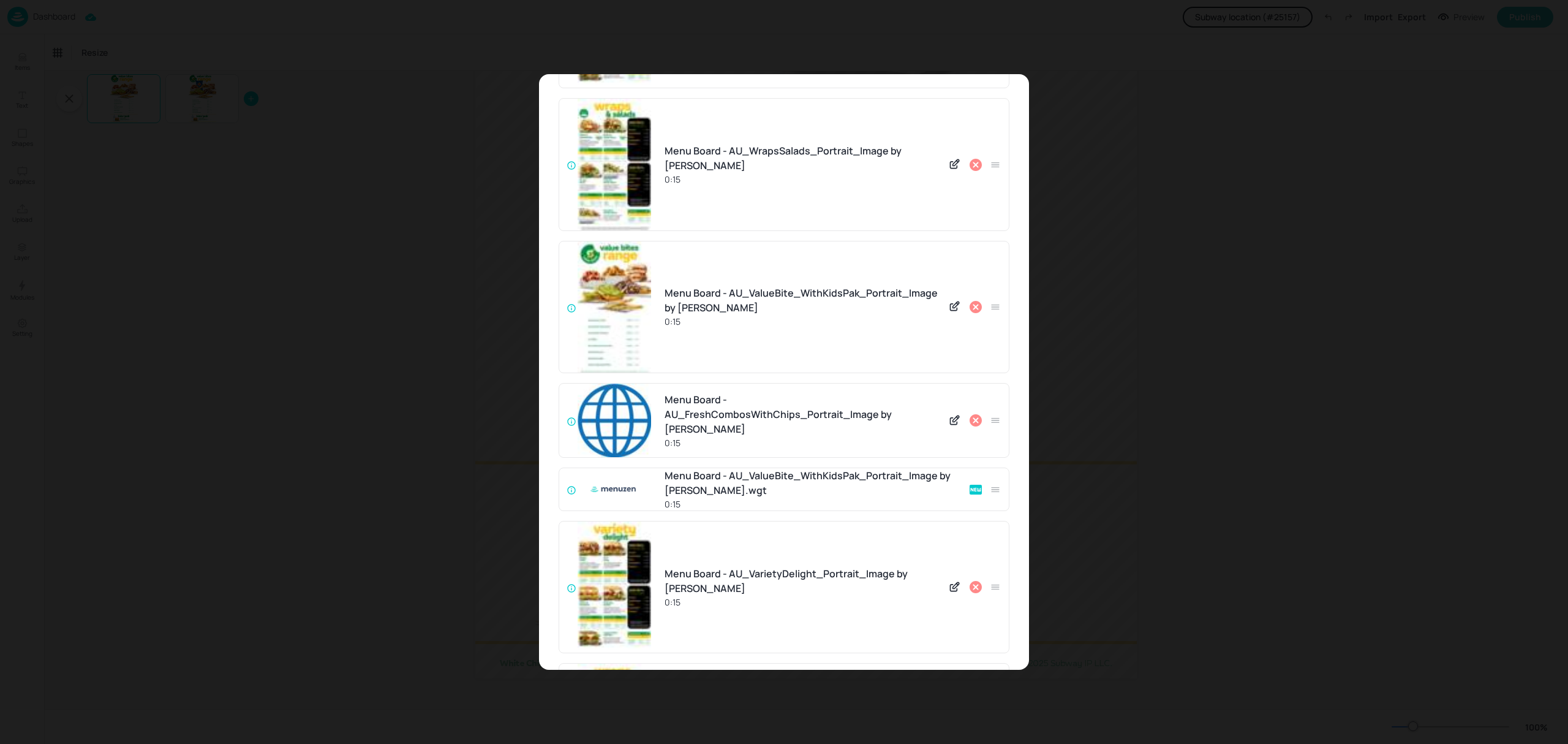
scroll to position [93, 0]
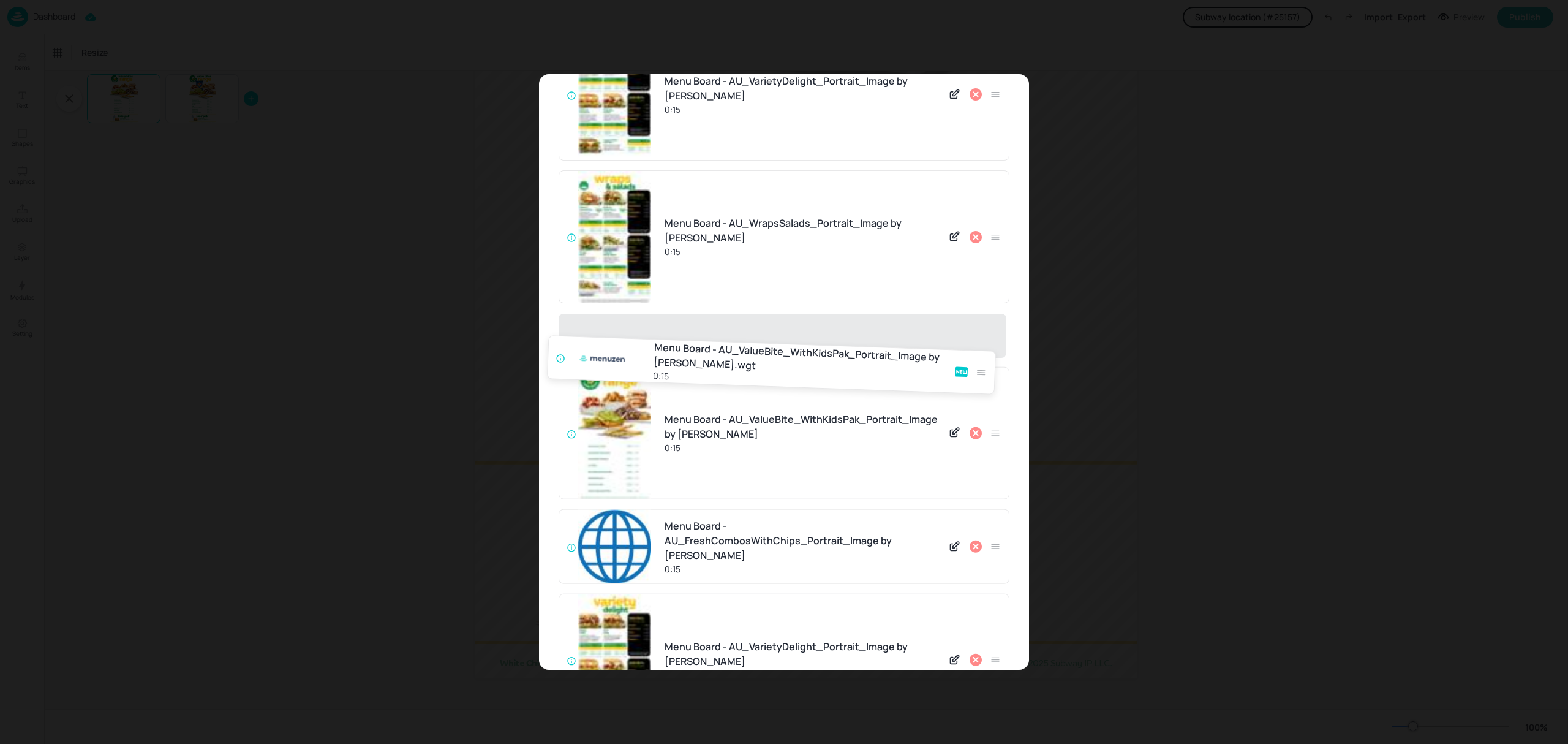
drag, startPoint x: 987, startPoint y: 563, endPoint x: 977, endPoint y: 357, distance: 206.2
click at [977, 357] on div "Menu Board - AU_VarietyDelight_Portrait_Image by [PERSON_NAME] 0:15 Menu Board …" at bounding box center [784, 524] width 451 height 992
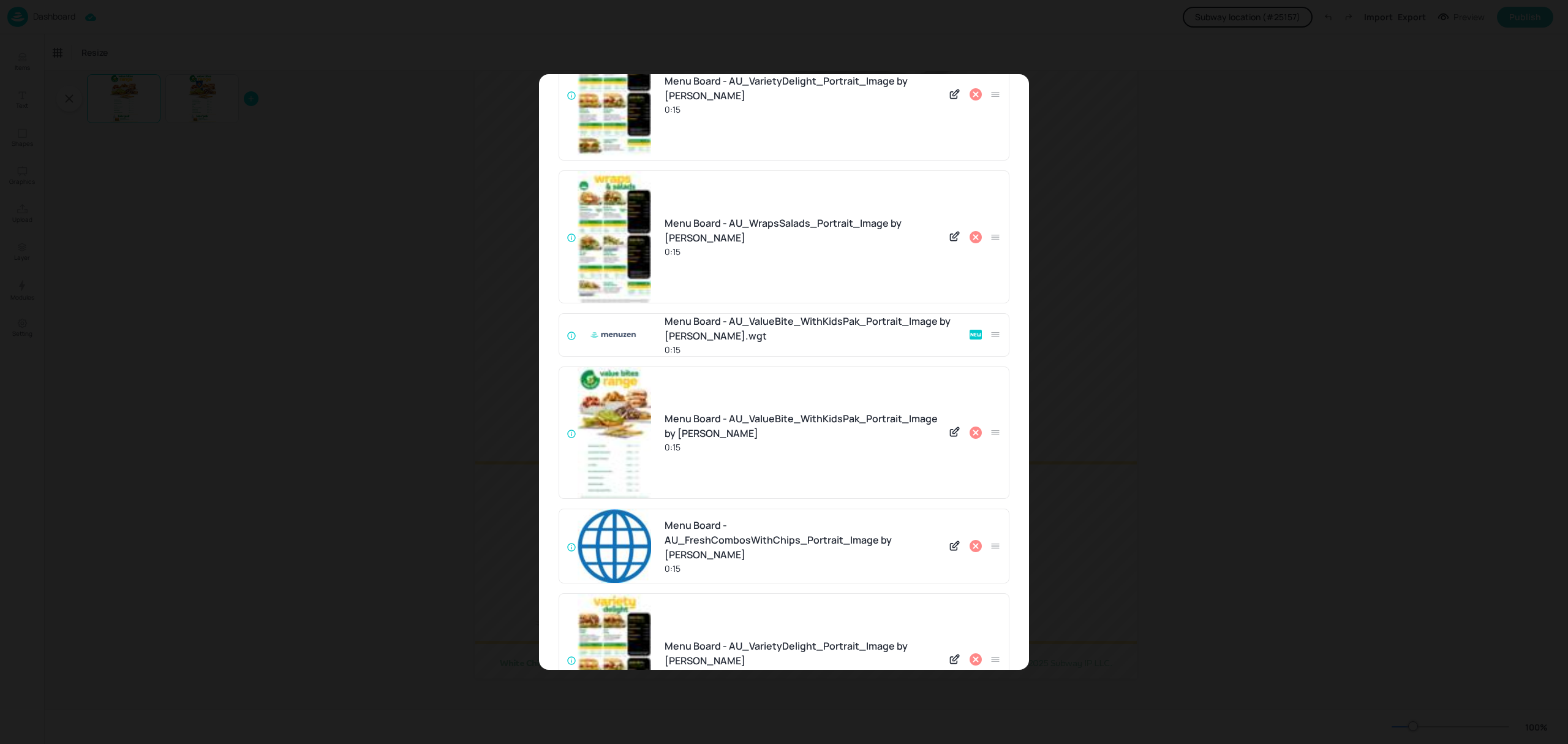
click at [974, 432] on icon at bounding box center [975, 432] width 12 height 12
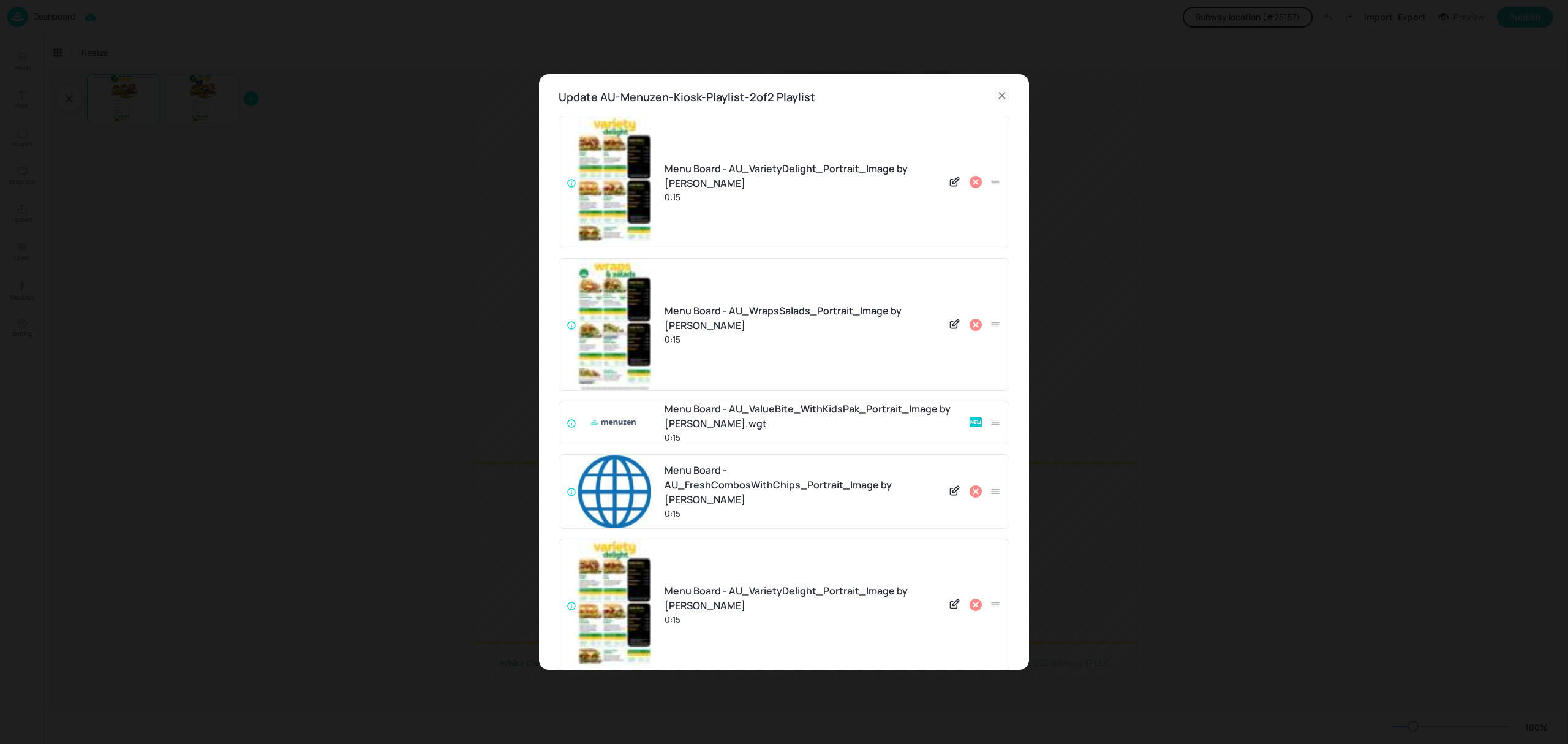
scroll to position [0, 0]
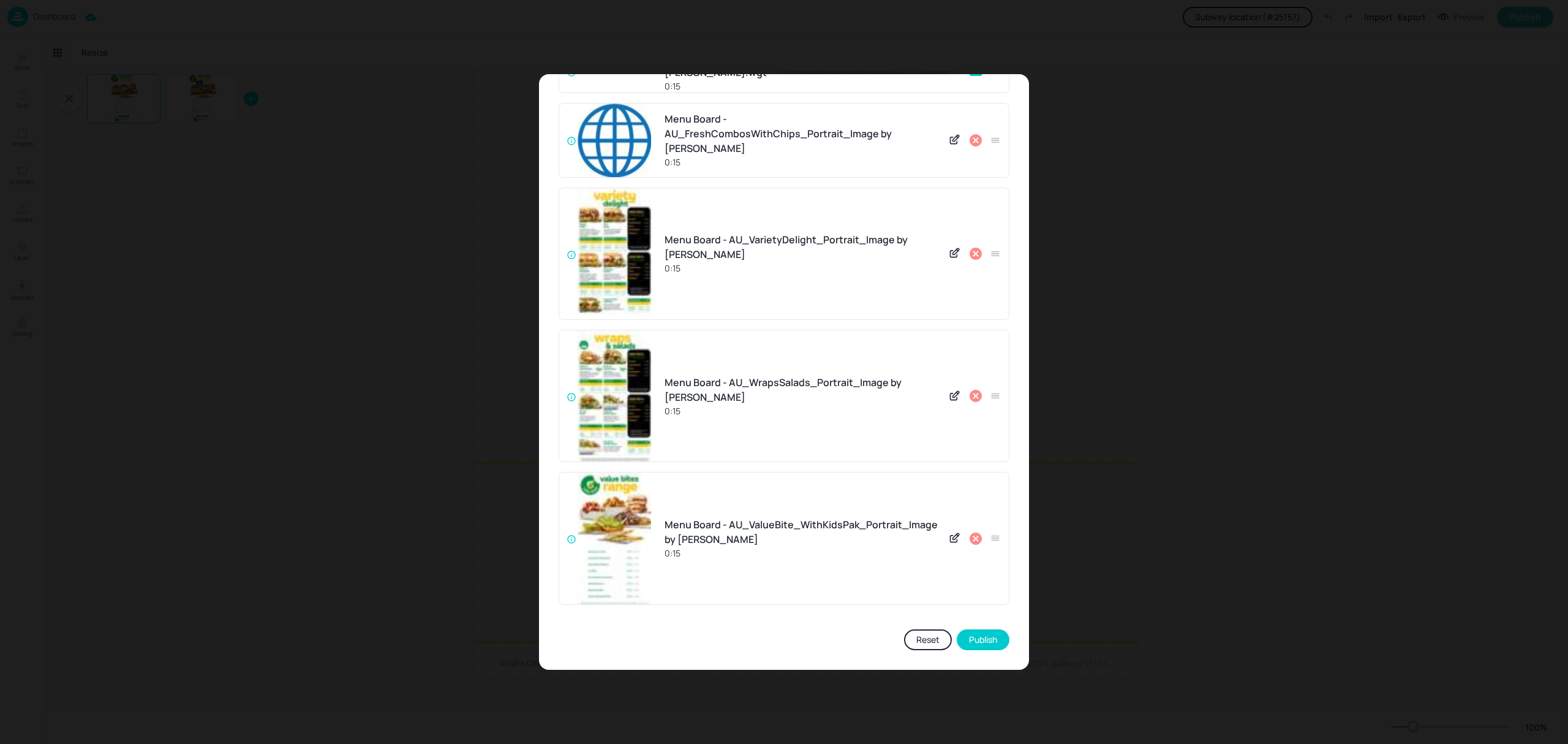
click at [974, 645] on button "Publish" at bounding box center [983, 639] width 53 height 21
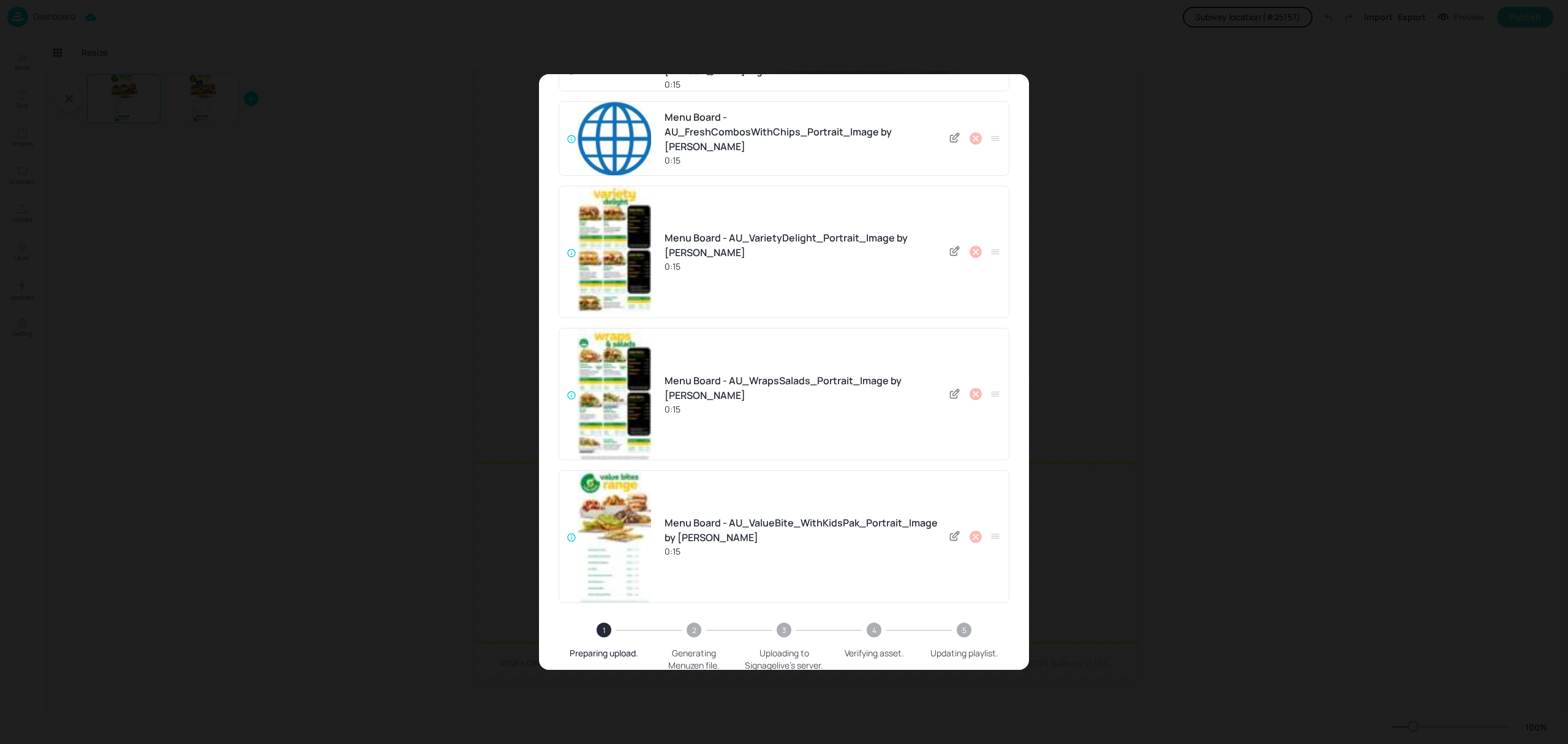
scroll to position [417, 0]
